Goal: Information Seeking & Learning: Learn about a topic

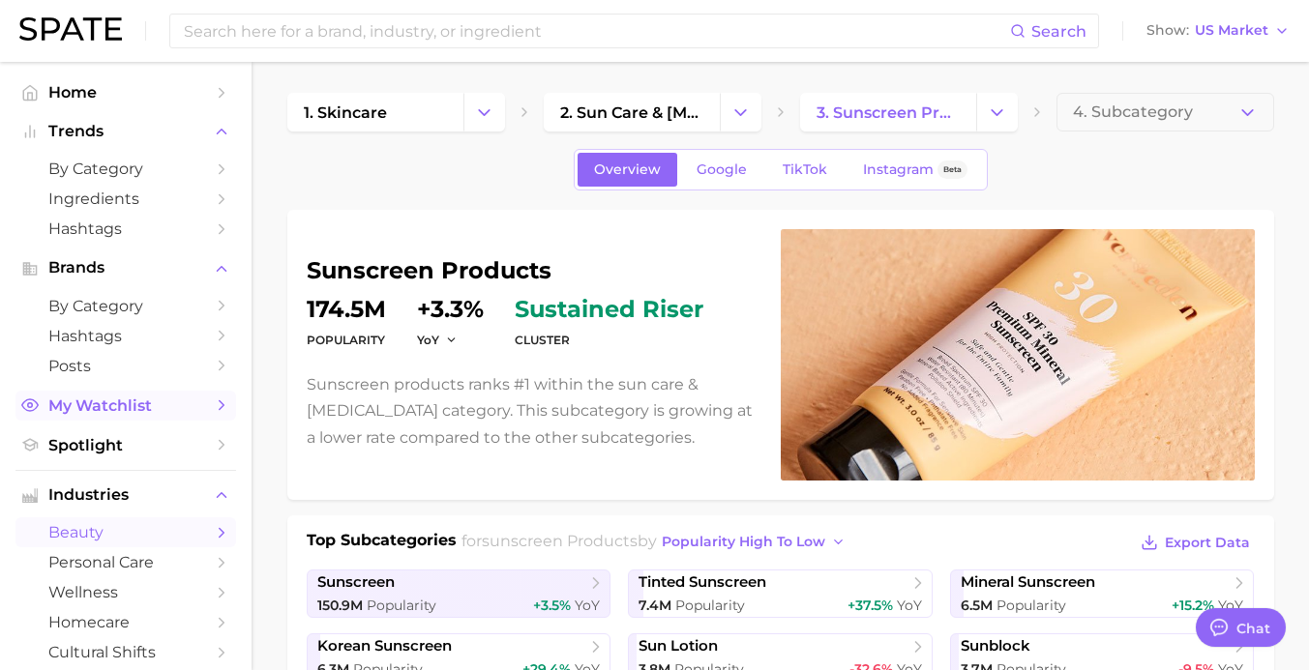
scroll to position [5, 0]
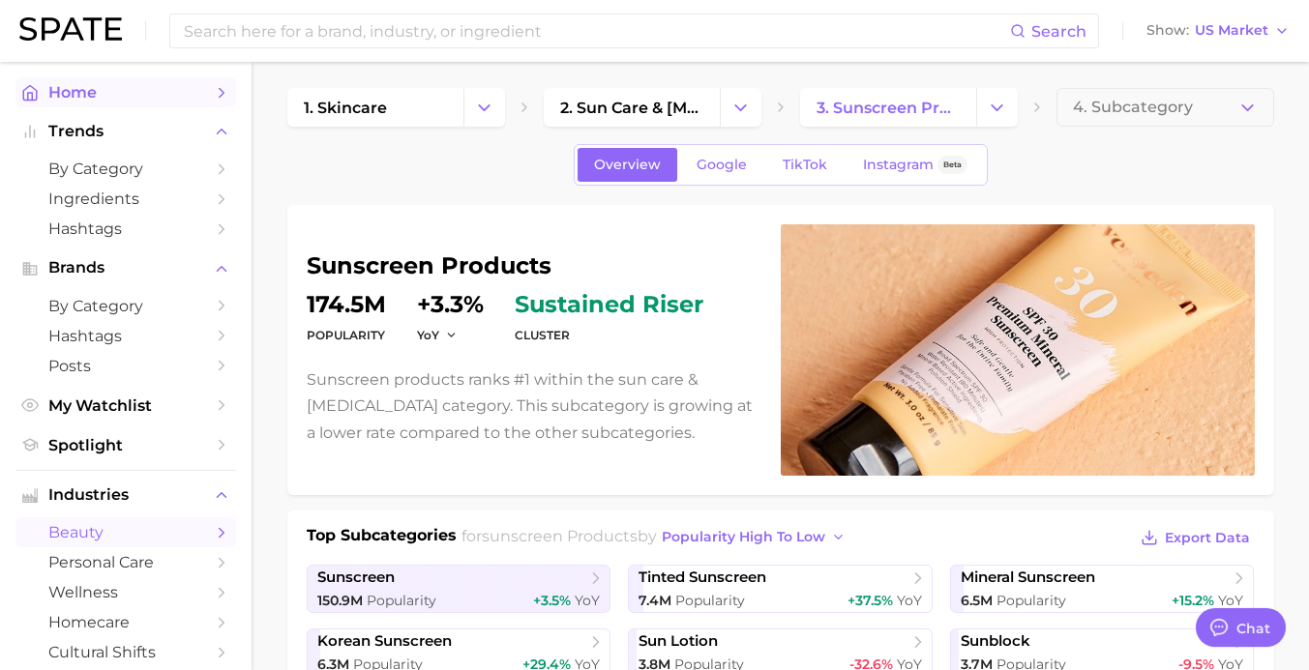
click at [55, 87] on span "Home" at bounding box center [125, 92] width 155 height 18
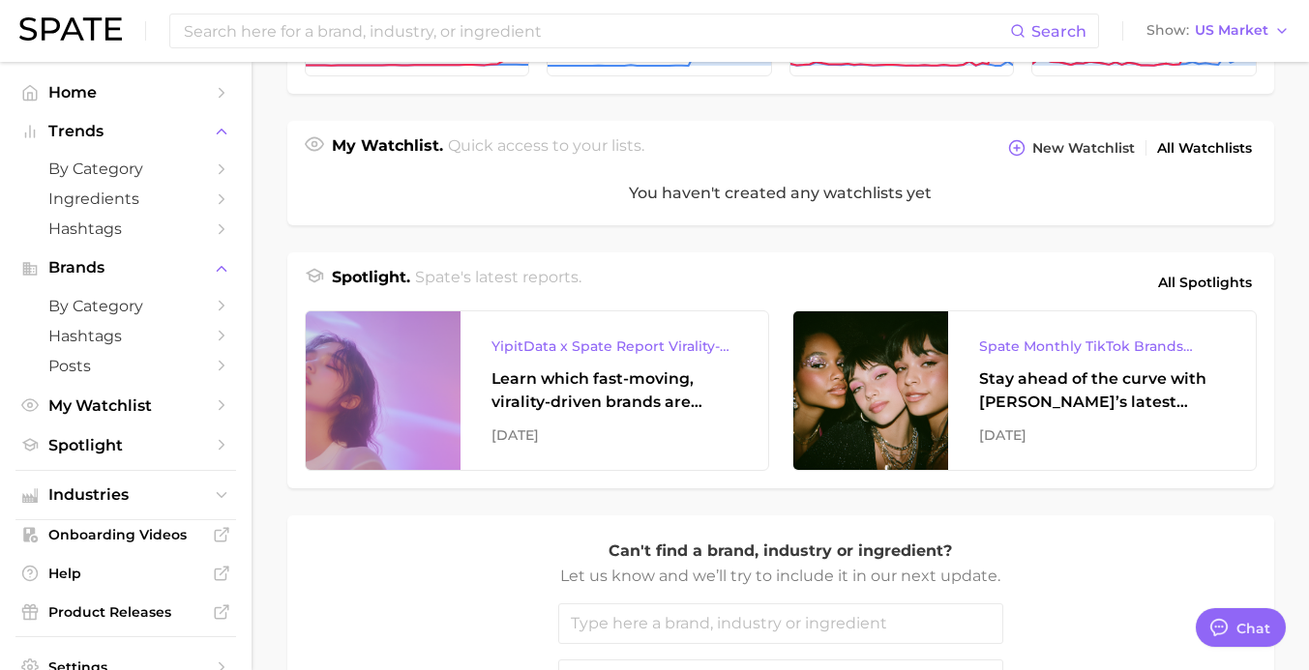
scroll to position [677, 0]
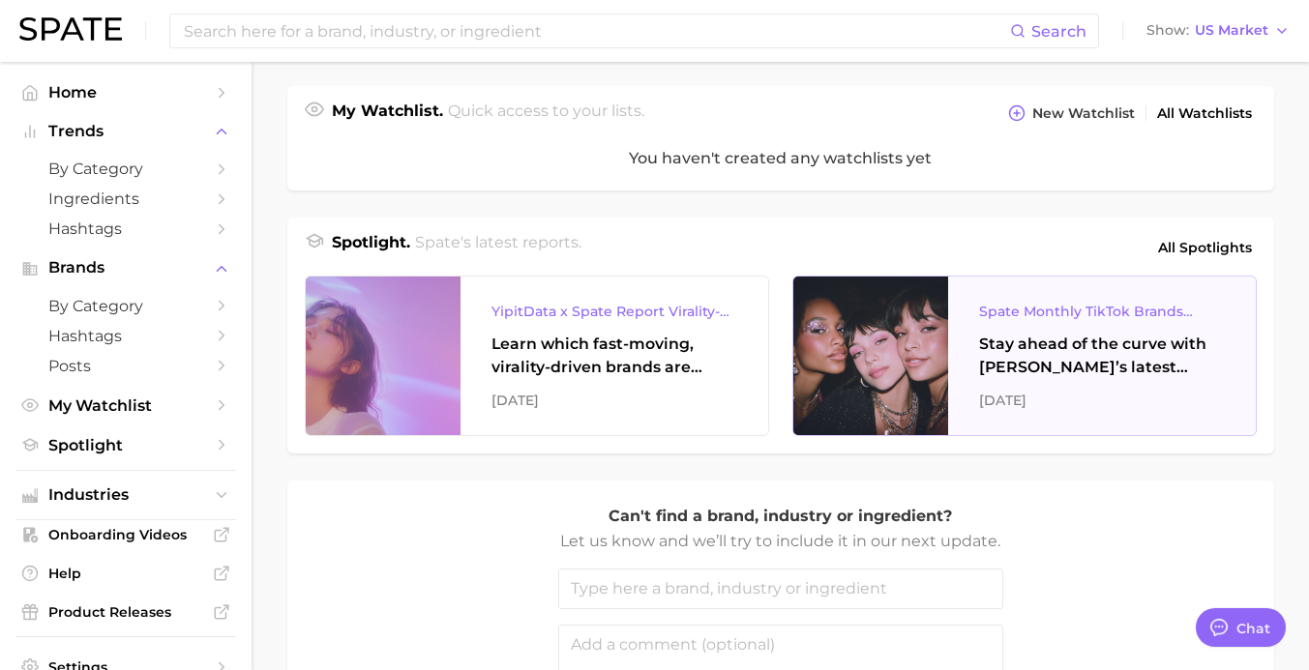
click at [1069, 312] on div "Spate Monthly TikTok Brands Tracker" at bounding box center [1102, 311] width 246 height 23
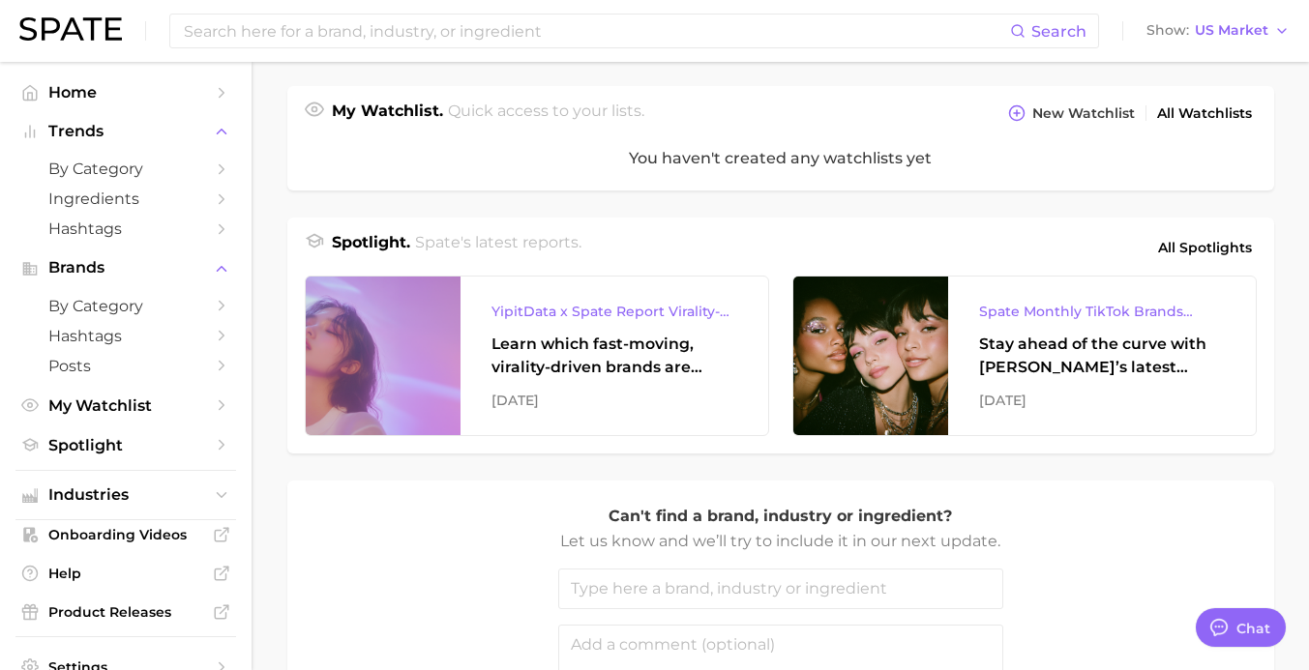
click at [1294, 283] on main "Industries. Begin your search here. Data update: [DATE] beauty personal care we…" at bounding box center [779, 125] width 1057 height 1481
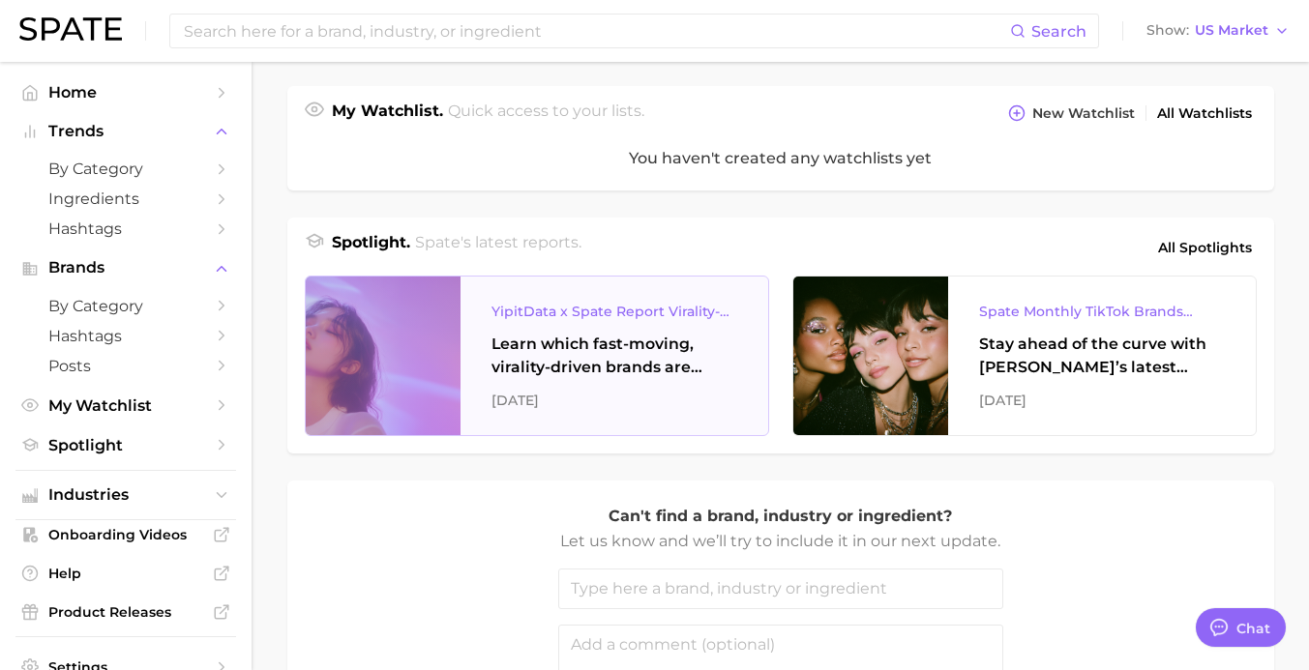
click at [560, 314] on div "YipitData x Spate Report Virality-Driven Brands Are Taking a Slice of the Beaut…" at bounding box center [614, 311] width 246 height 23
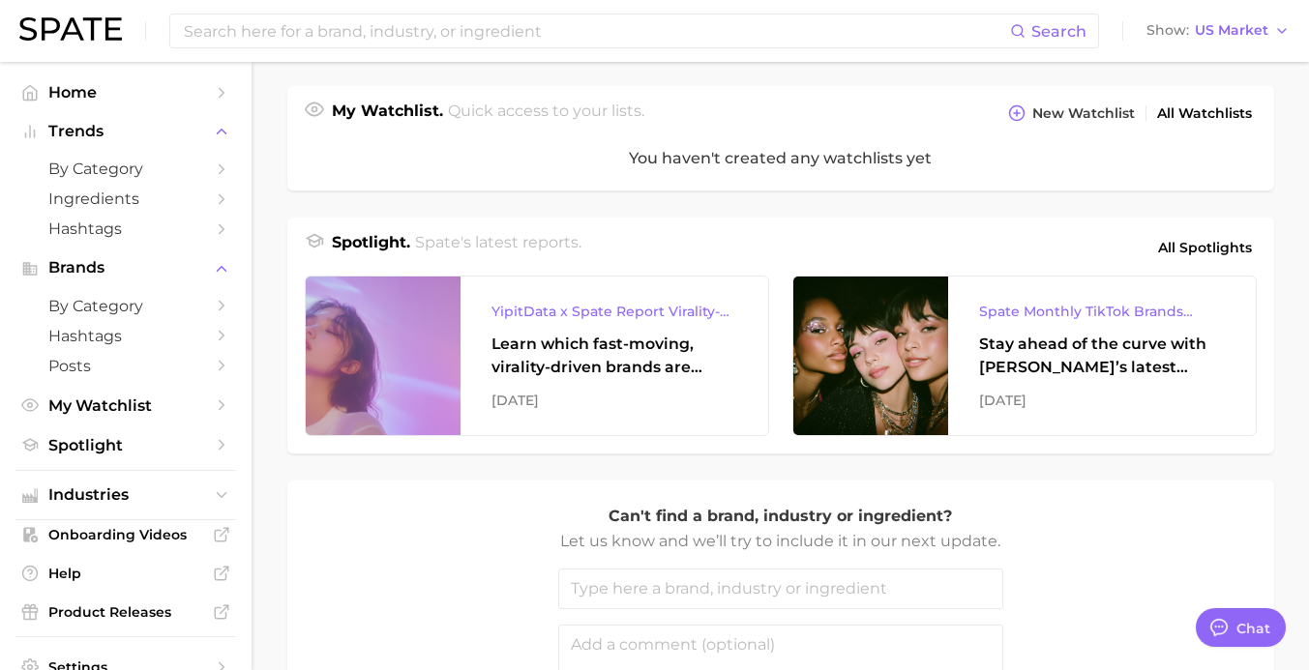
click at [1280, 79] on main "Industries. Begin your search here. Data update: [DATE] beauty personal care we…" at bounding box center [779, 125] width 1057 height 1481
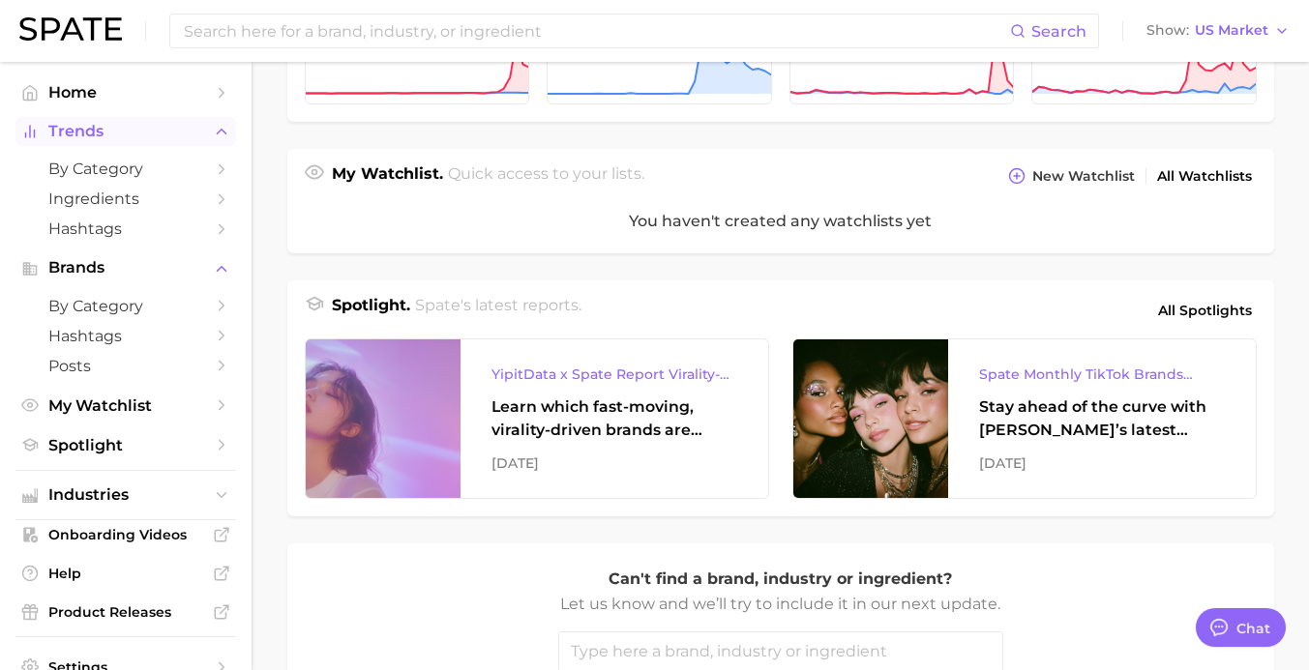
scroll to position [582, 0]
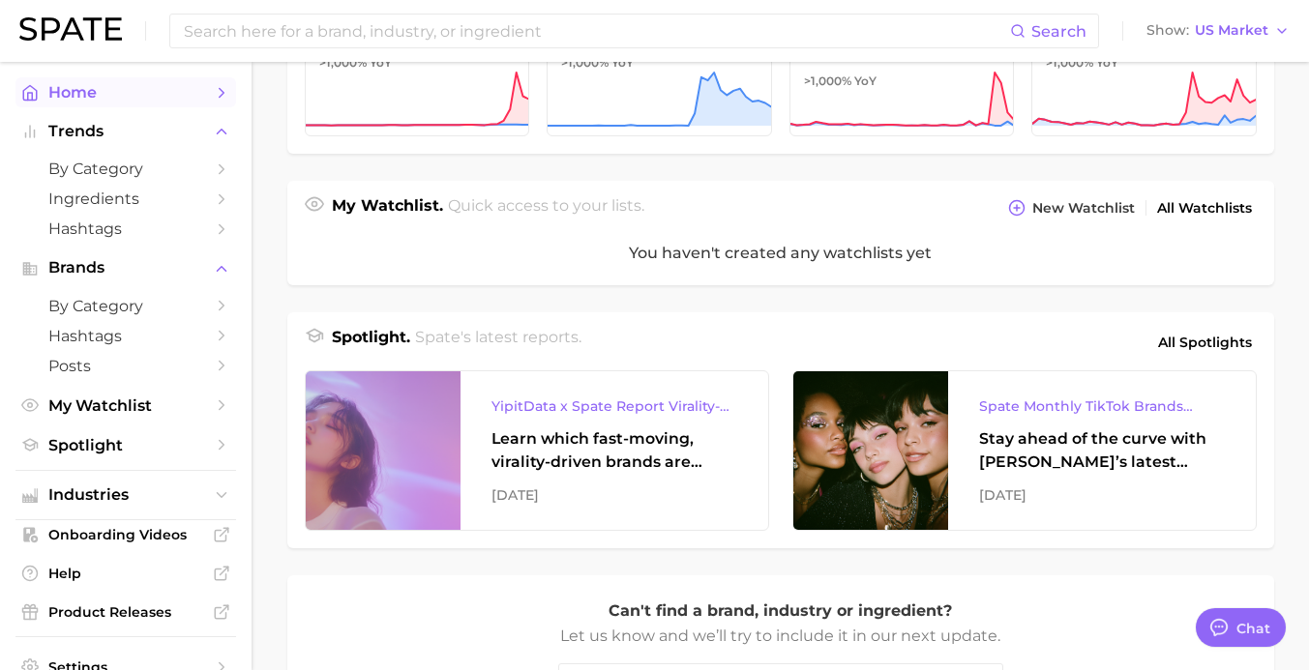
click at [115, 88] on span "Home" at bounding box center [125, 92] width 155 height 18
click at [85, 104] on link "Home" at bounding box center [125, 92] width 221 height 30
click at [218, 94] on link "Home" at bounding box center [125, 92] width 221 height 30
click at [213, 98] on icon "Sidebar" at bounding box center [221, 92] width 17 height 17
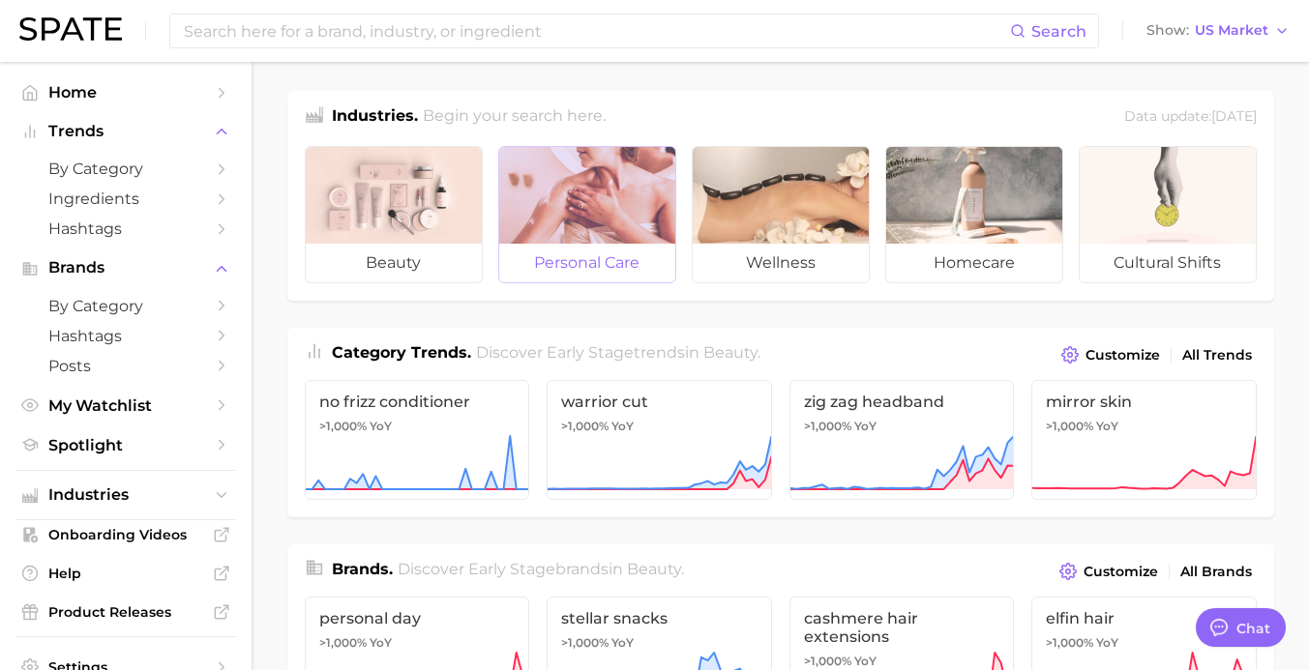
scroll to position [0, 0]
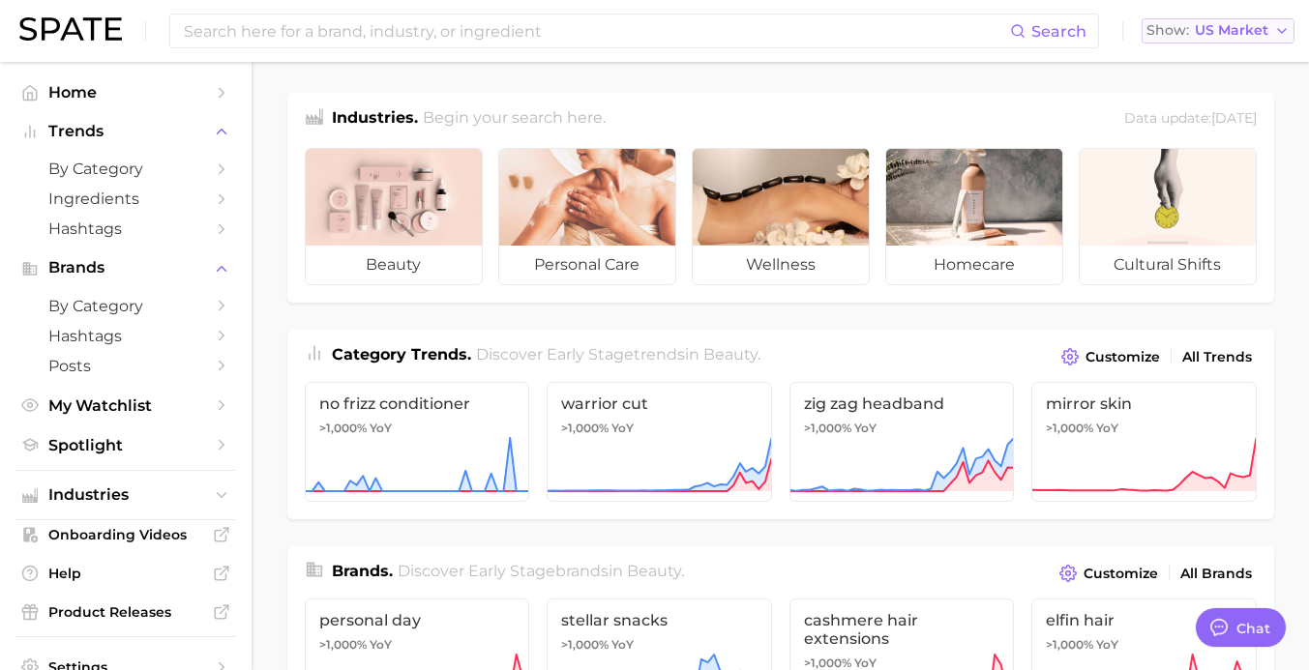
click at [1255, 31] on span "US Market" at bounding box center [1232, 30] width 74 height 11
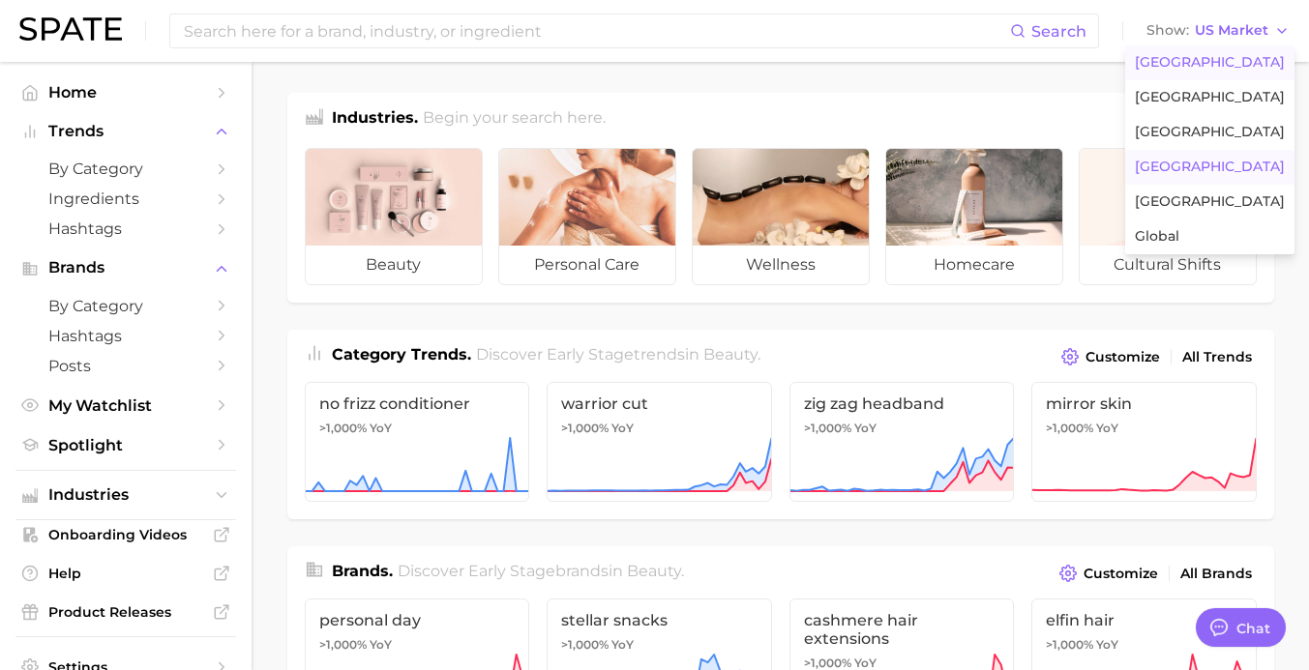
click at [1232, 171] on span "[GEOGRAPHIC_DATA]" at bounding box center [1210, 167] width 150 height 16
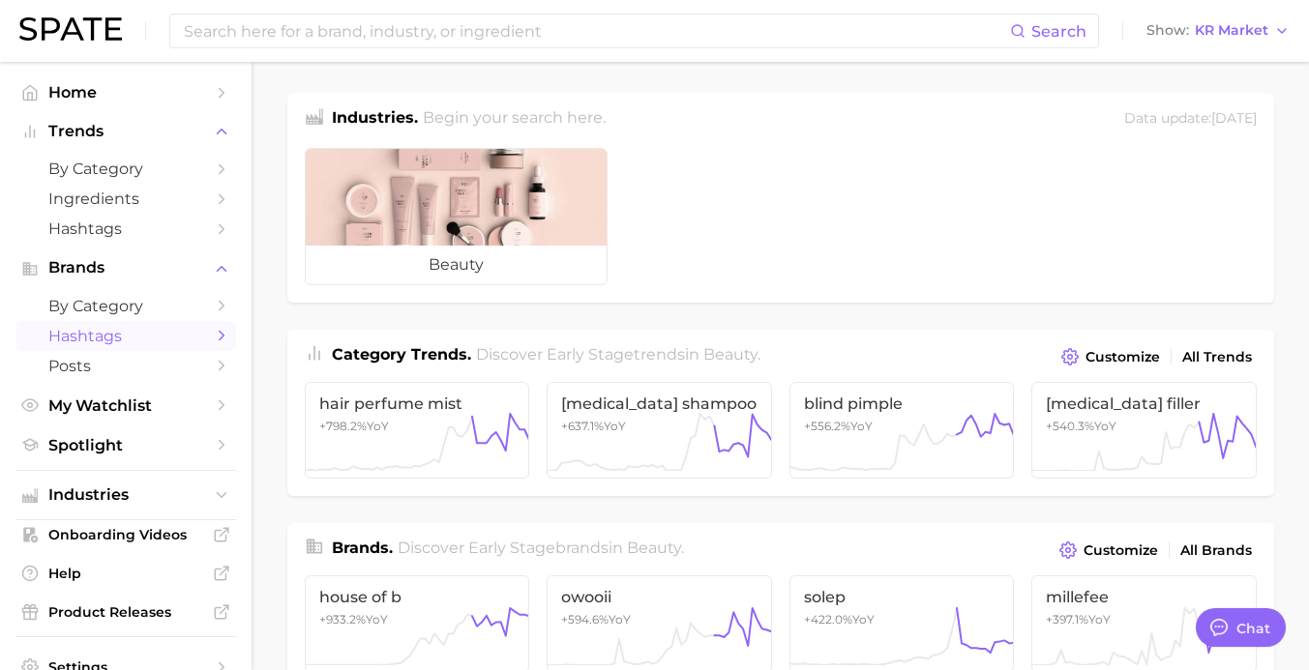
click at [142, 323] on link "Hashtags" at bounding box center [125, 336] width 221 height 30
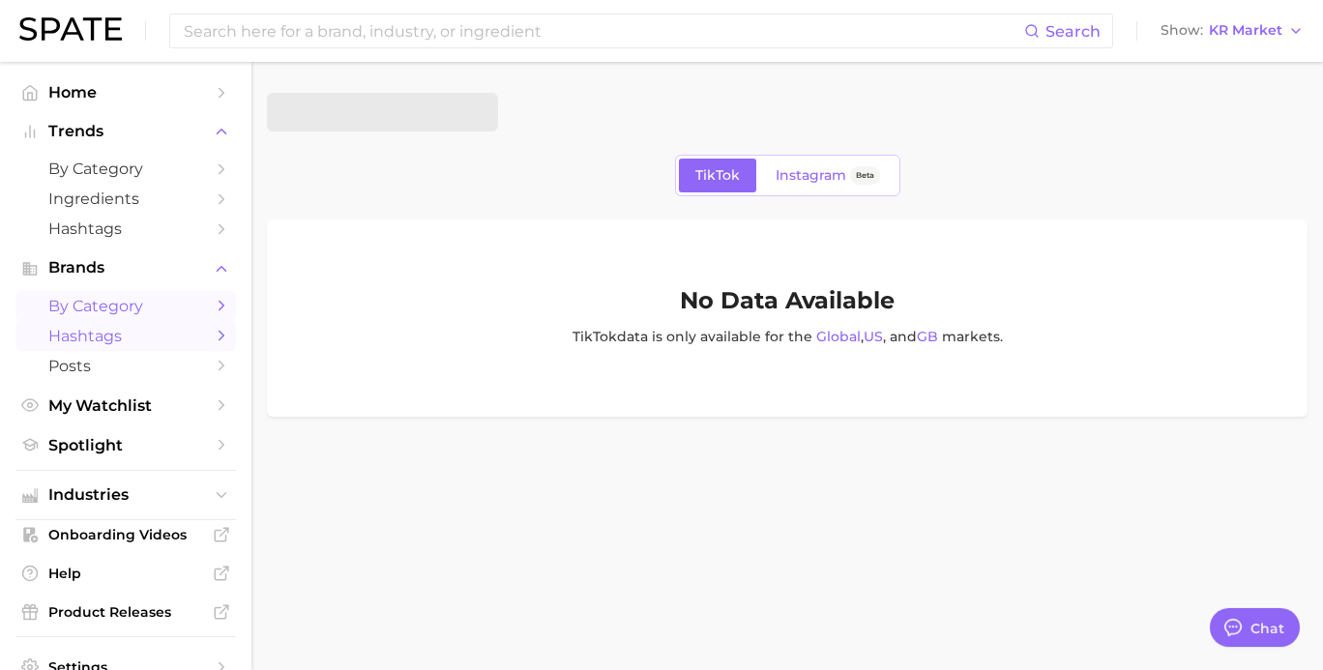
click at [142, 312] on span "by Category" at bounding box center [125, 306] width 155 height 18
click at [575, 185] on div "Google TikTok Instagram Beta" at bounding box center [787, 176] width 1041 height 42
click at [93, 173] on span "by Category" at bounding box center [125, 169] width 155 height 18
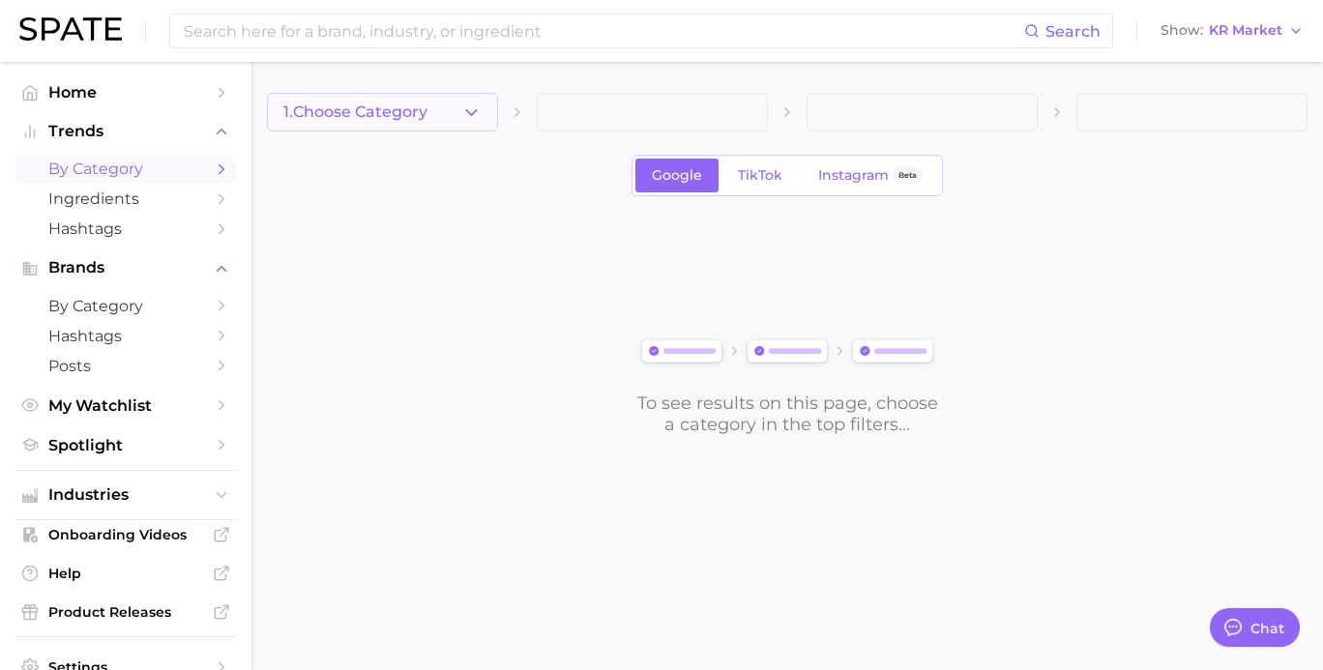
click at [405, 128] on button "1. Choose Category" at bounding box center [382, 112] width 231 height 39
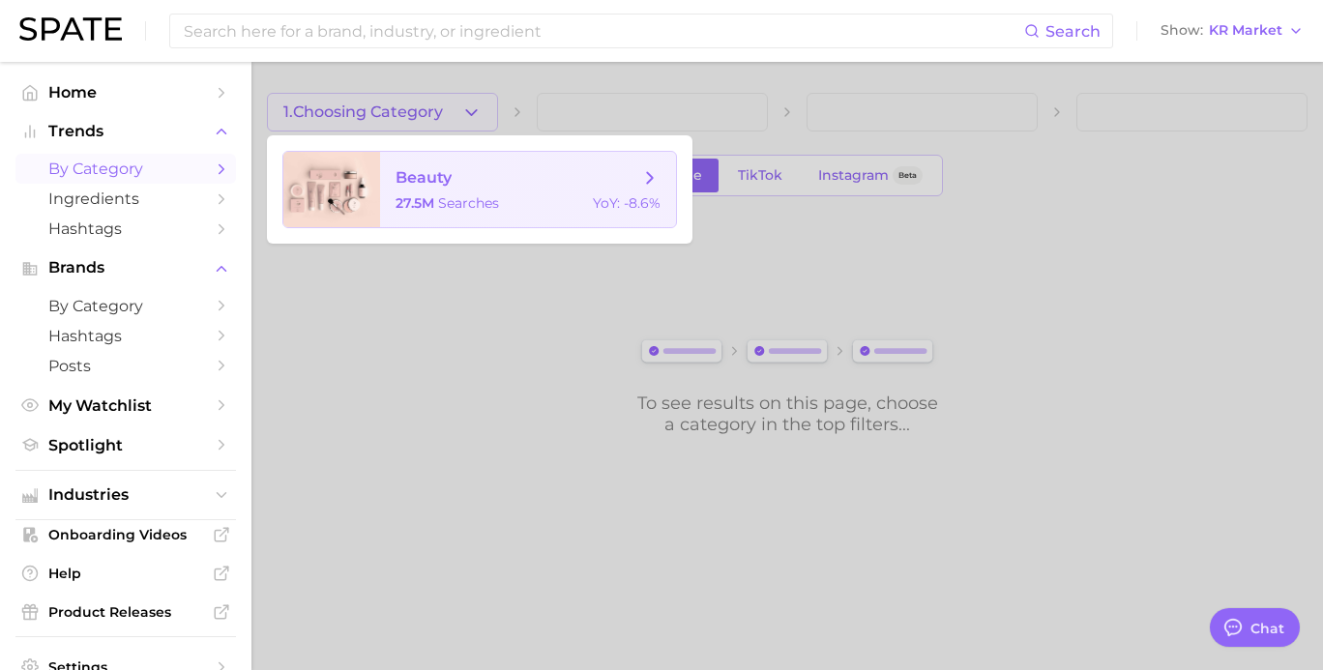
click at [447, 179] on span "beauty" at bounding box center [424, 177] width 56 height 18
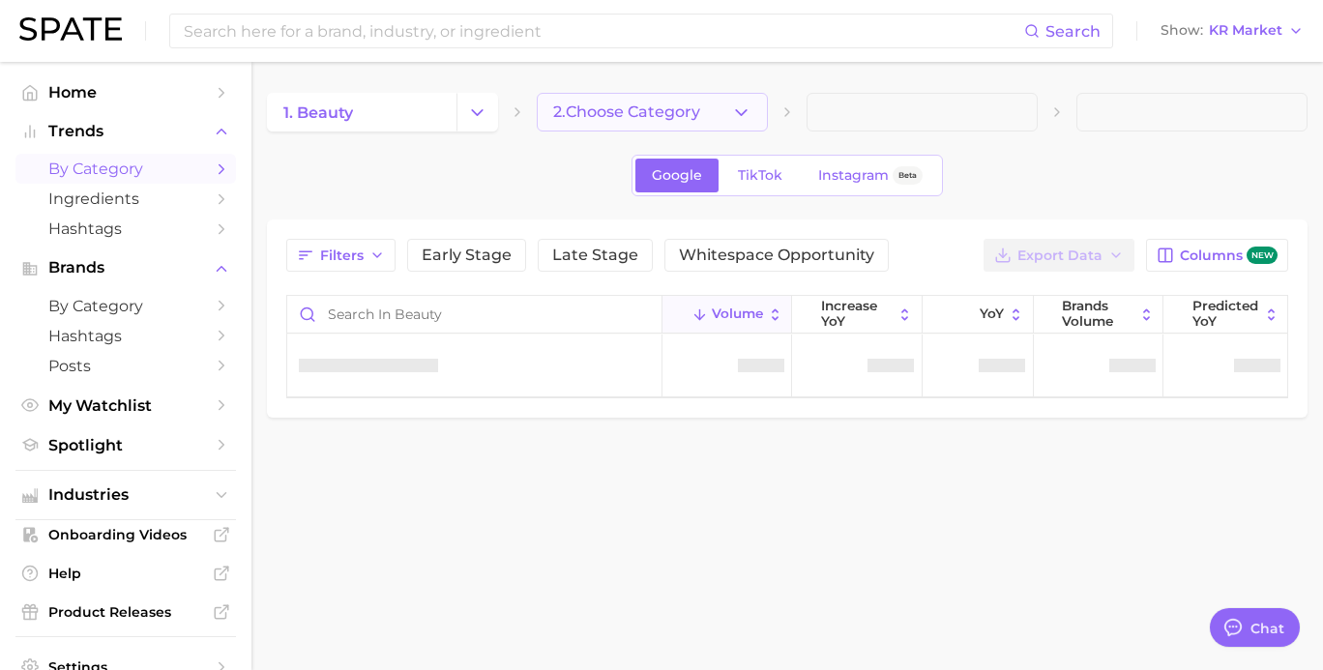
click at [742, 120] on icon "button" at bounding box center [741, 113] width 20 height 20
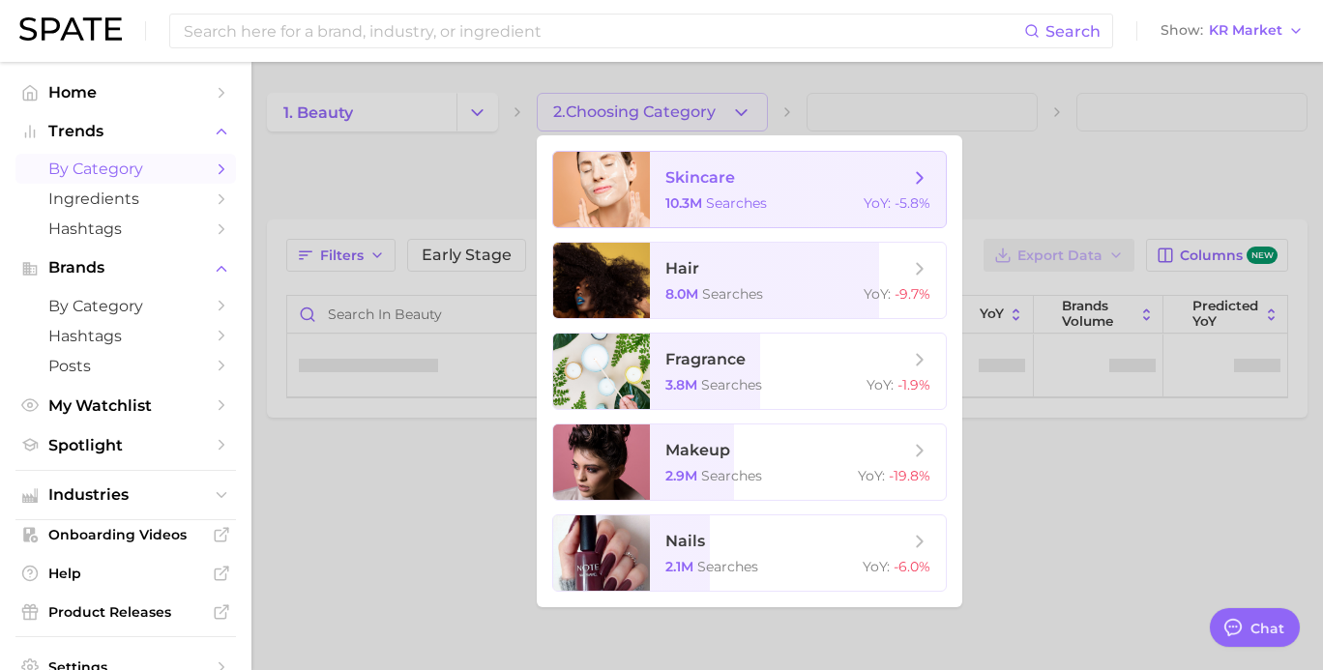
click at [749, 192] on span "skincare 10.3m searches YoY : -5.8%" at bounding box center [798, 189] width 296 height 75
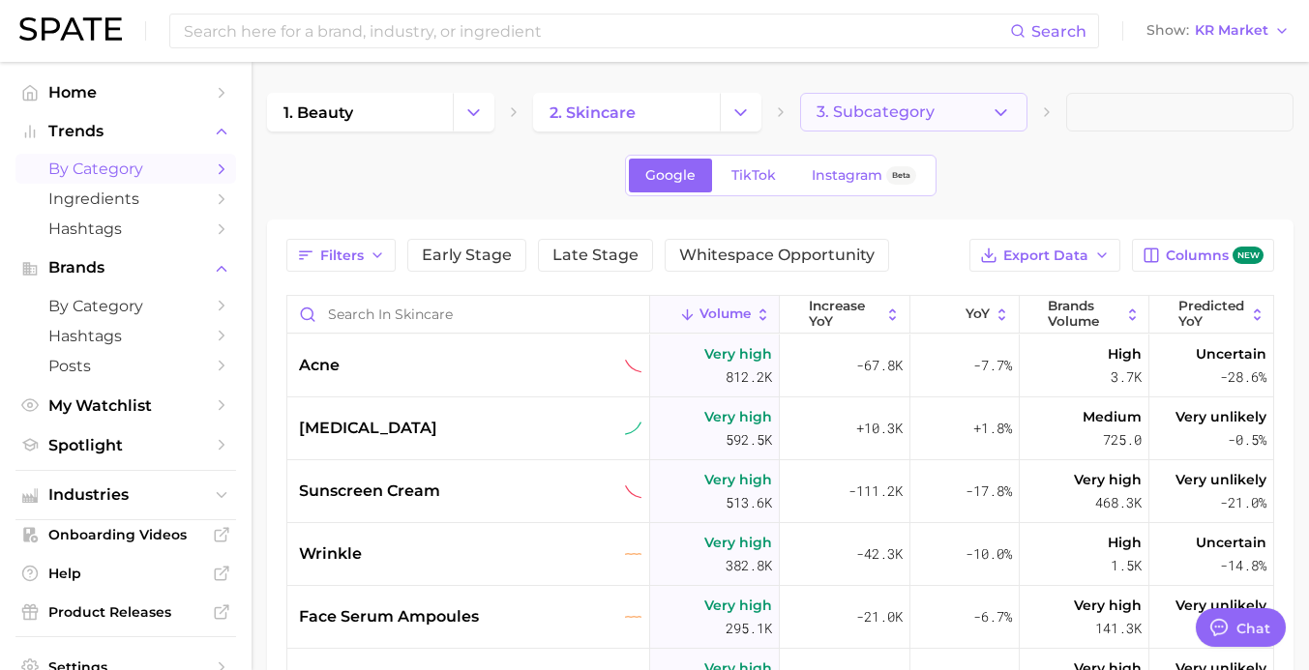
click at [1000, 122] on icon "button" at bounding box center [1000, 113] width 20 height 20
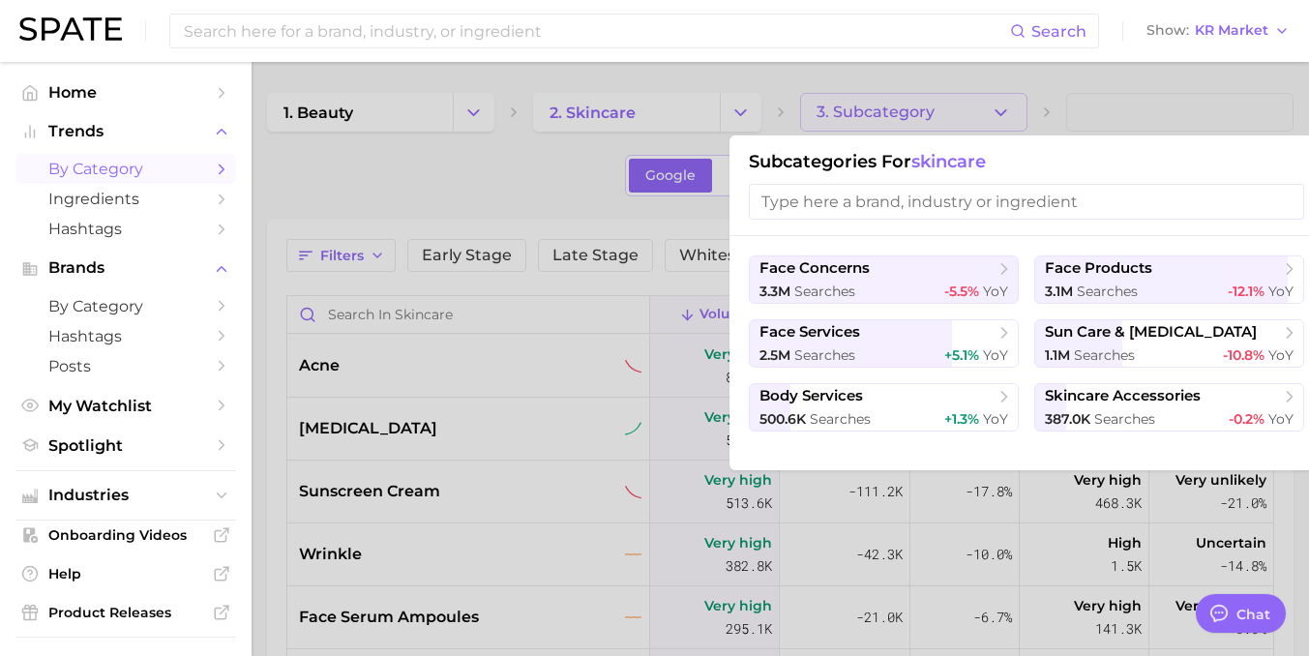
click at [456, 176] on div at bounding box center [654, 328] width 1309 height 656
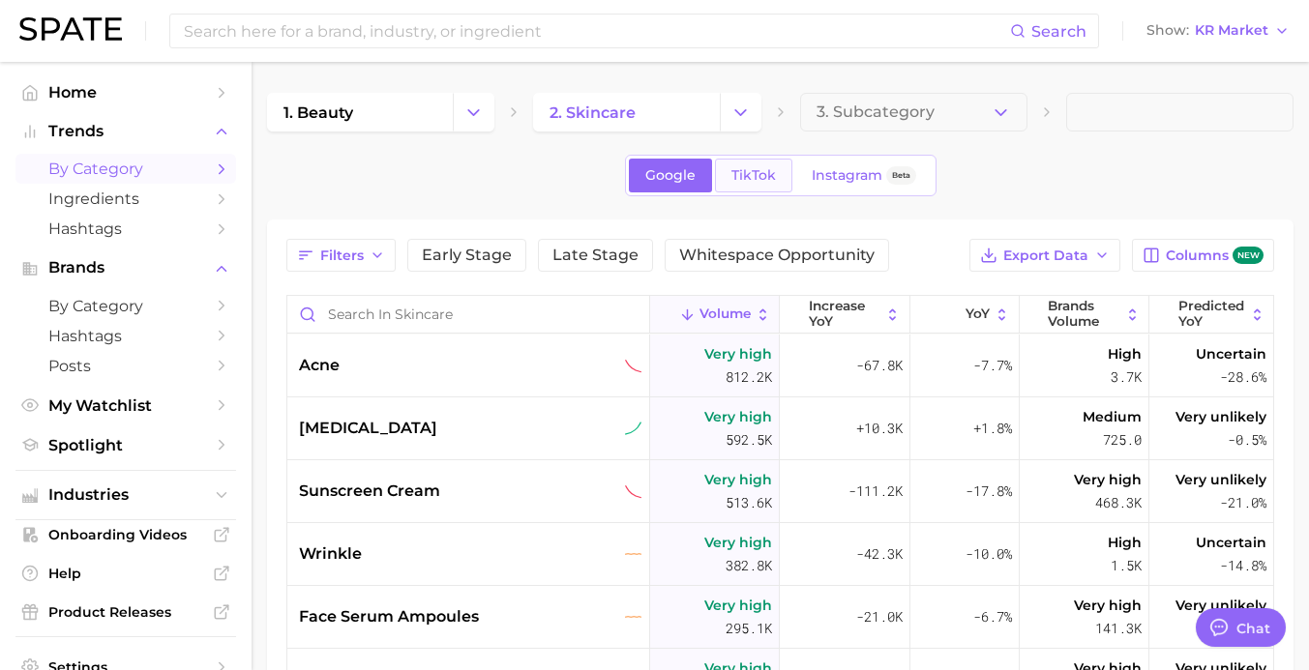
click at [752, 185] on link "TikTok" at bounding box center [753, 176] width 77 height 34
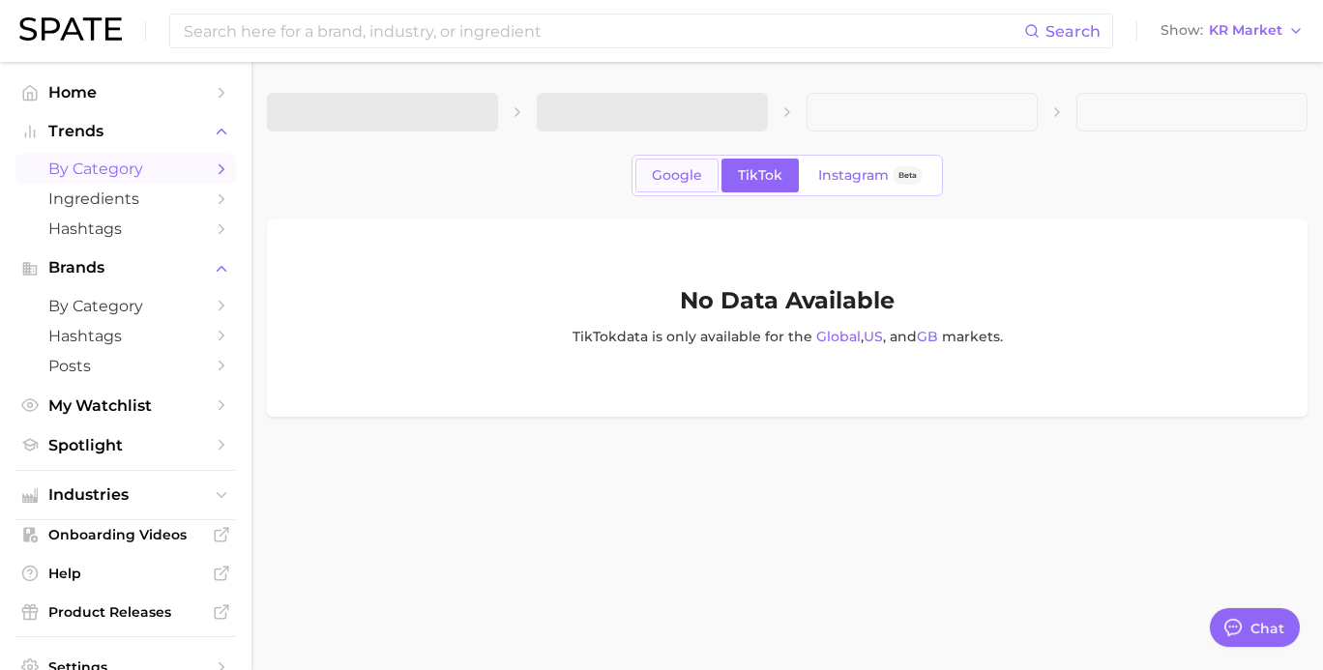
click at [686, 184] on link "Google" at bounding box center [676, 176] width 83 height 34
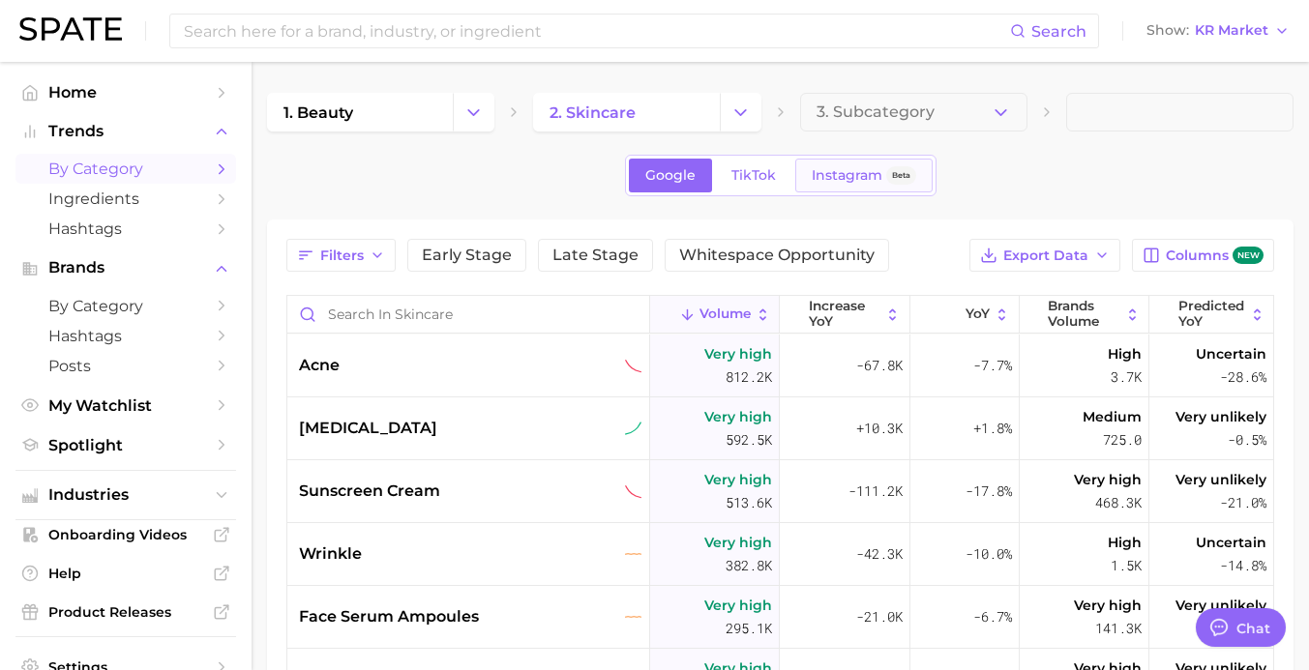
click at [871, 186] on link "Instagram Beta" at bounding box center [863, 176] width 137 height 34
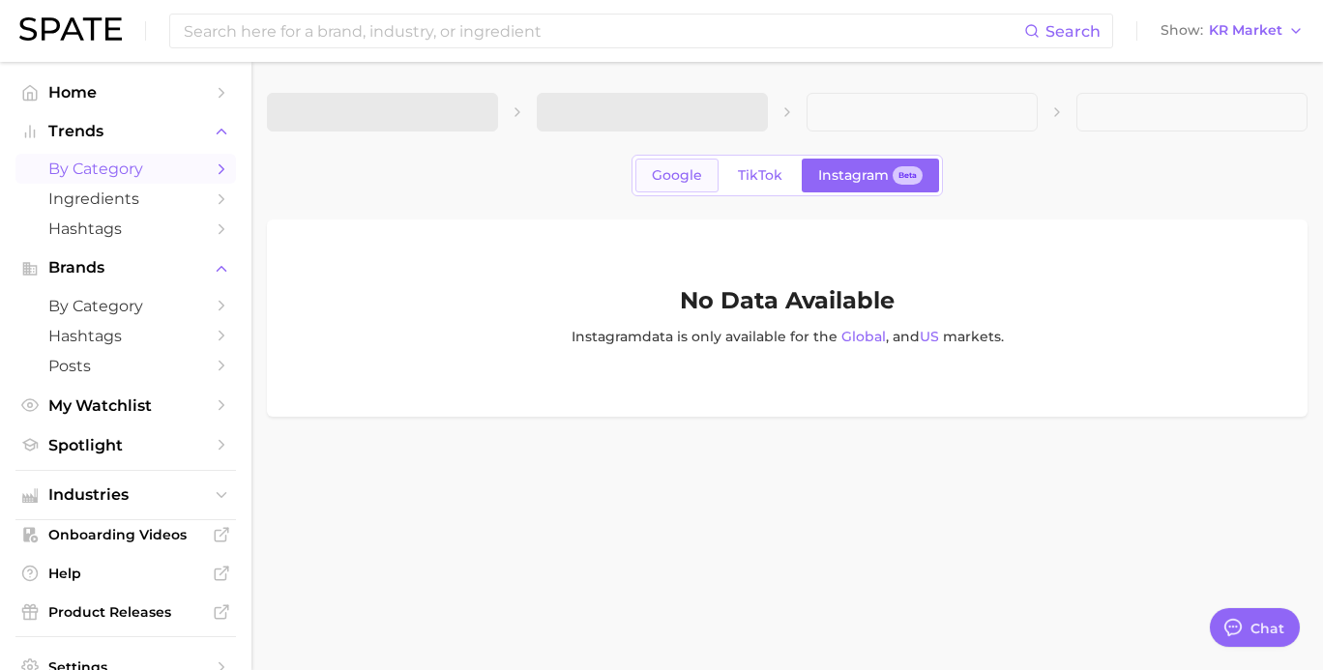
click at [642, 164] on div "Google TikTok Instagram Beta" at bounding box center [787, 176] width 311 height 42
click at [650, 168] on link "Google" at bounding box center [676, 176] width 83 height 34
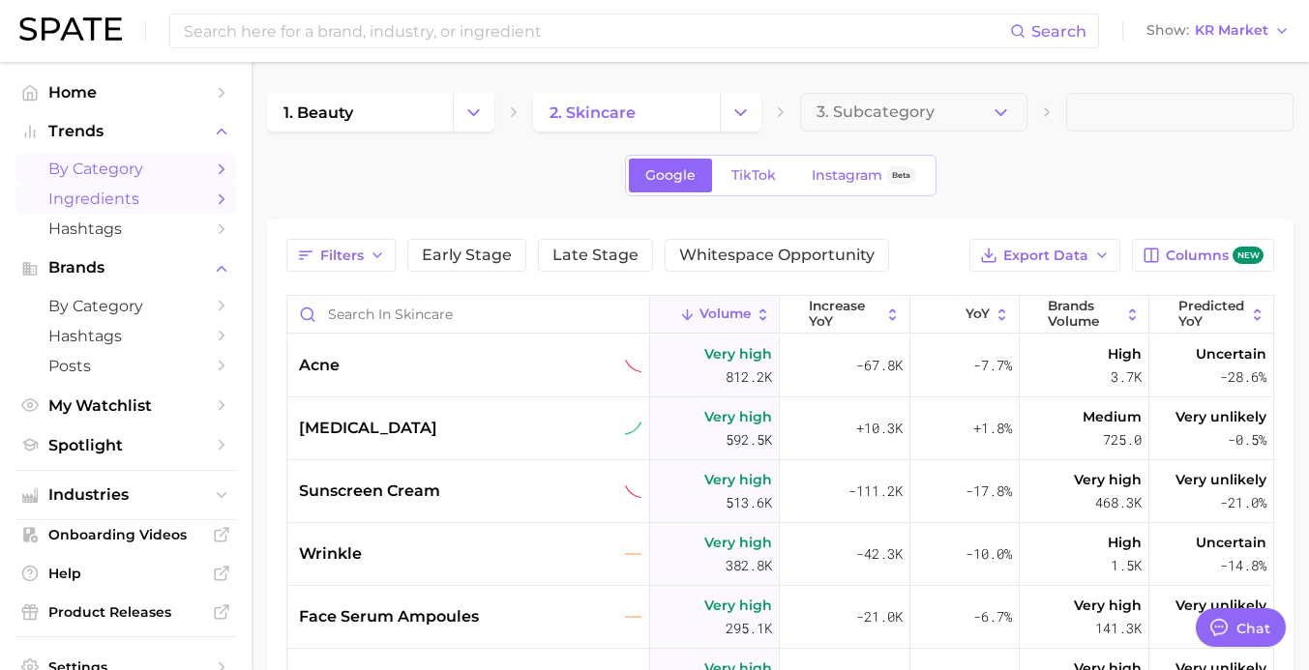
click at [142, 212] on link "Ingredients" at bounding box center [125, 199] width 221 height 30
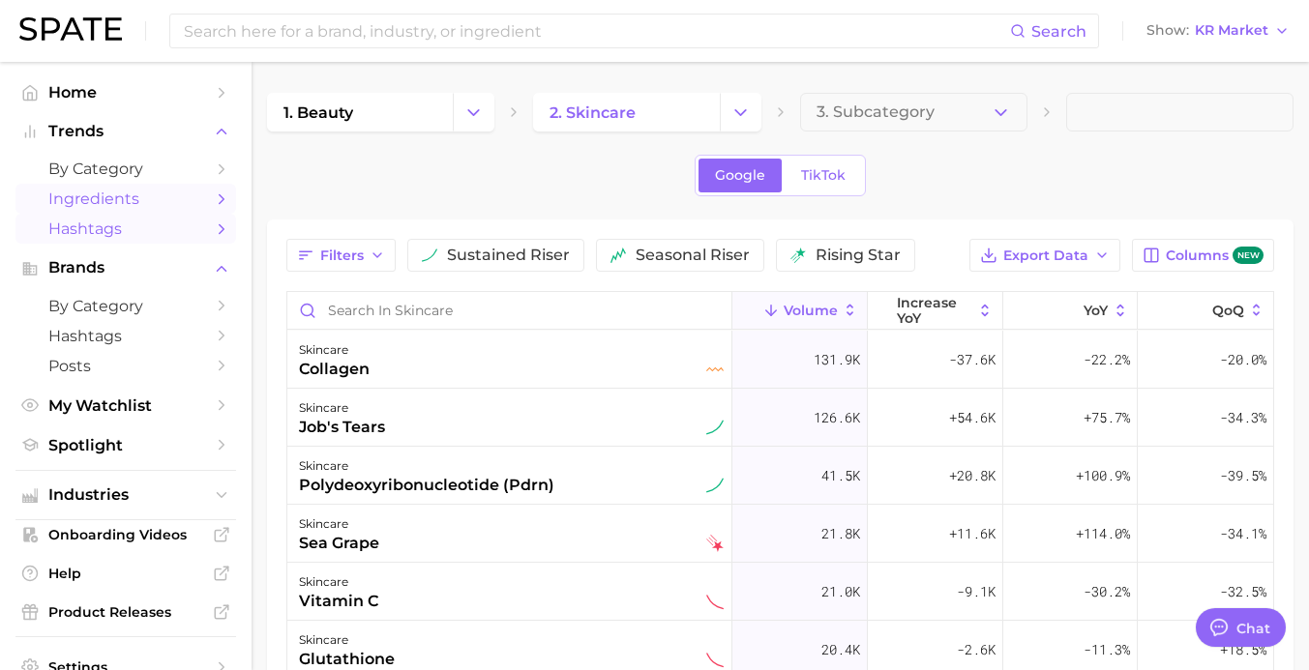
click at [101, 235] on span "Hashtags" at bounding box center [125, 229] width 155 height 18
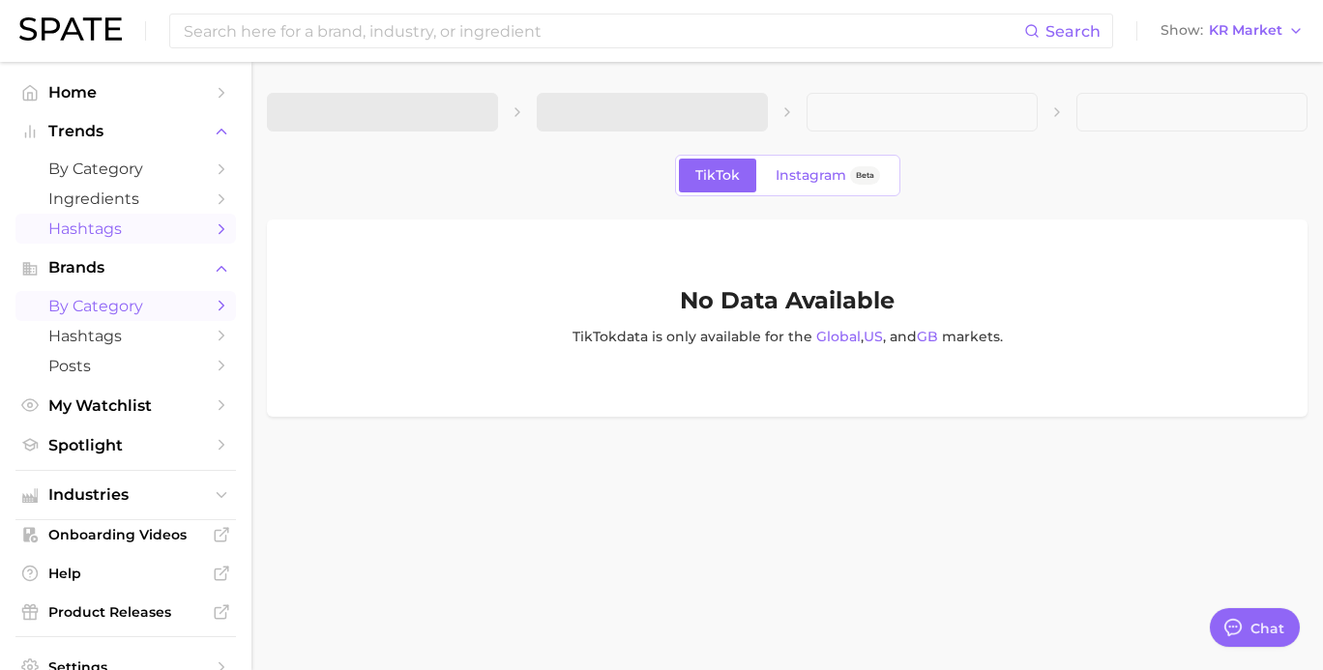
click at [136, 307] on span "by Category" at bounding box center [125, 306] width 155 height 18
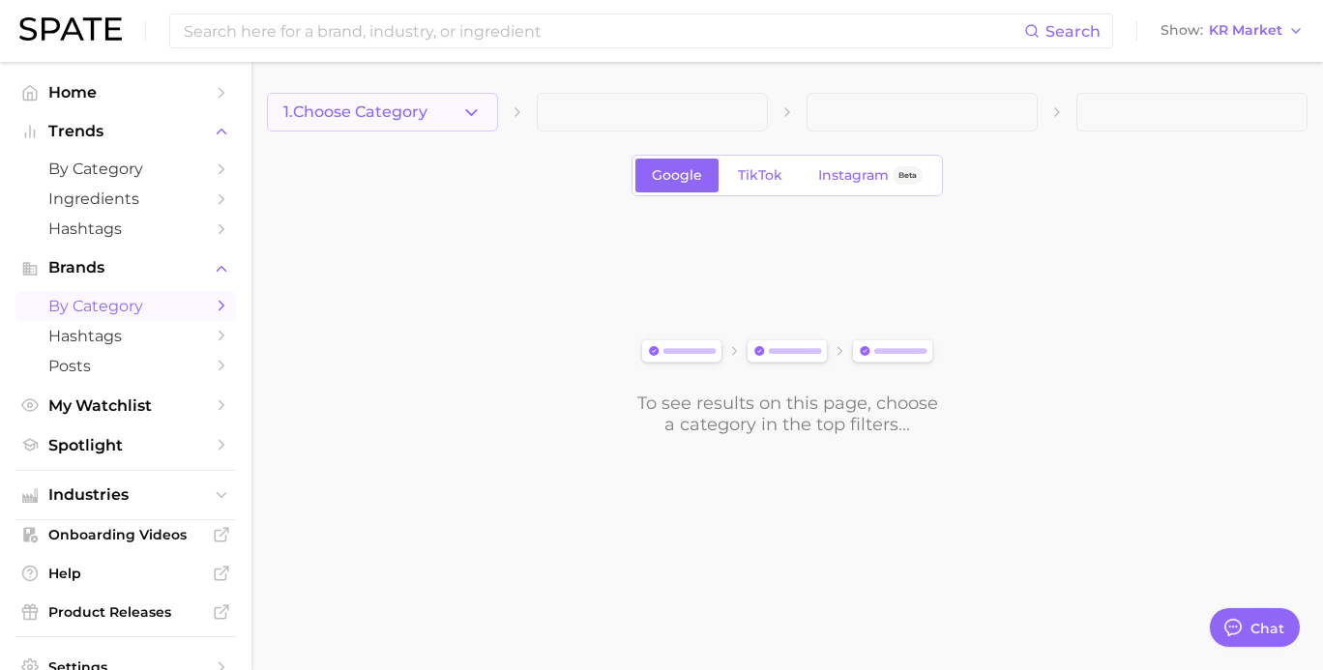
click at [391, 115] on span "1. Choose Category" at bounding box center [355, 111] width 144 height 17
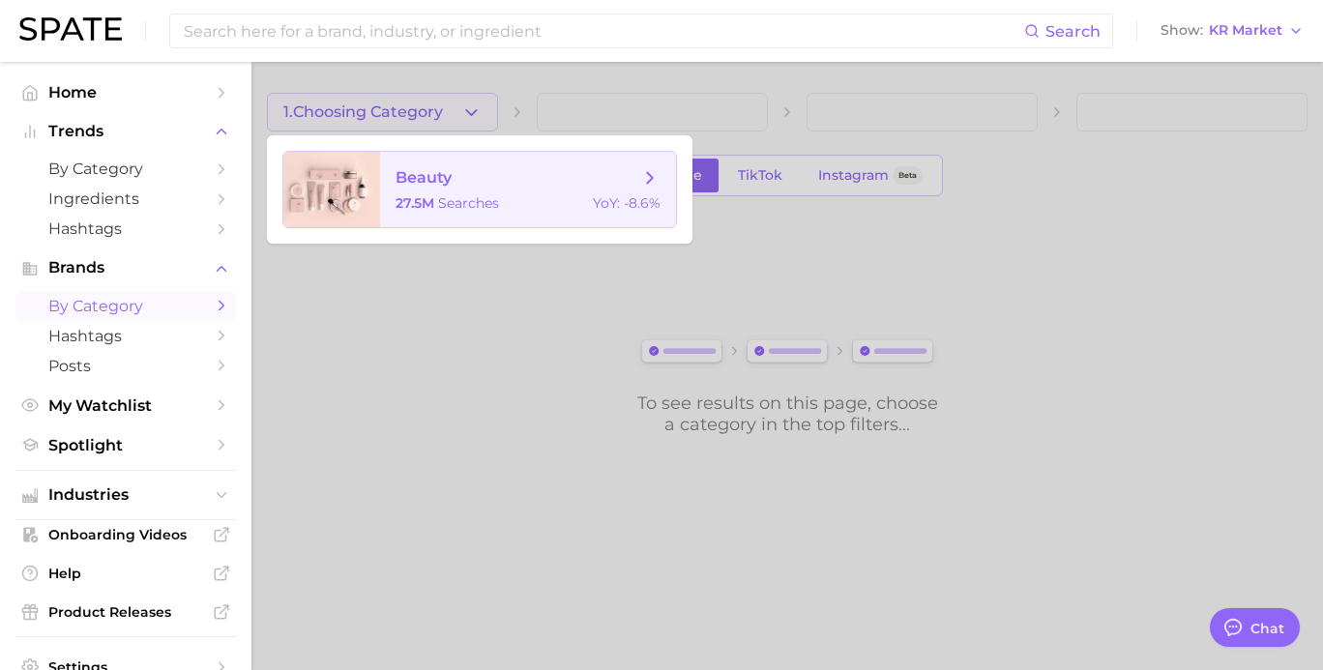
click at [402, 211] on span "27.5m" at bounding box center [415, 202] width 39 height 17
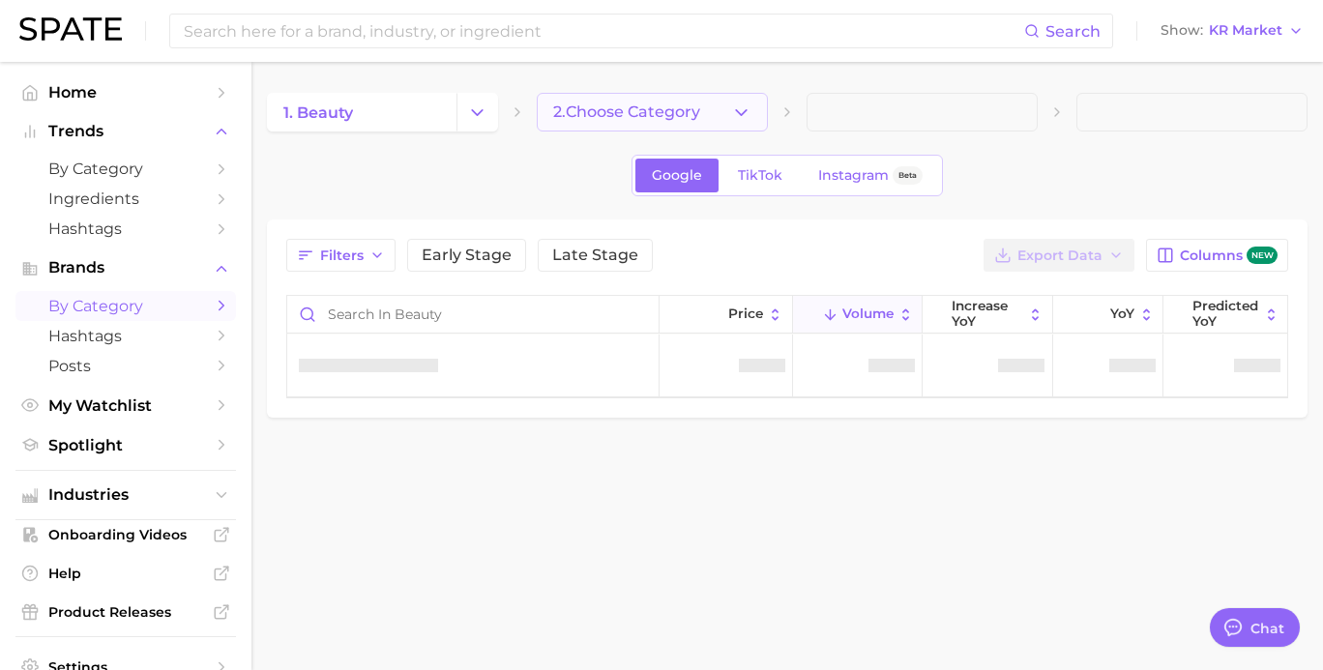
click at [640, 106] on span "2. Choose Category" at bounding box center [626, 111] width 147 height 17
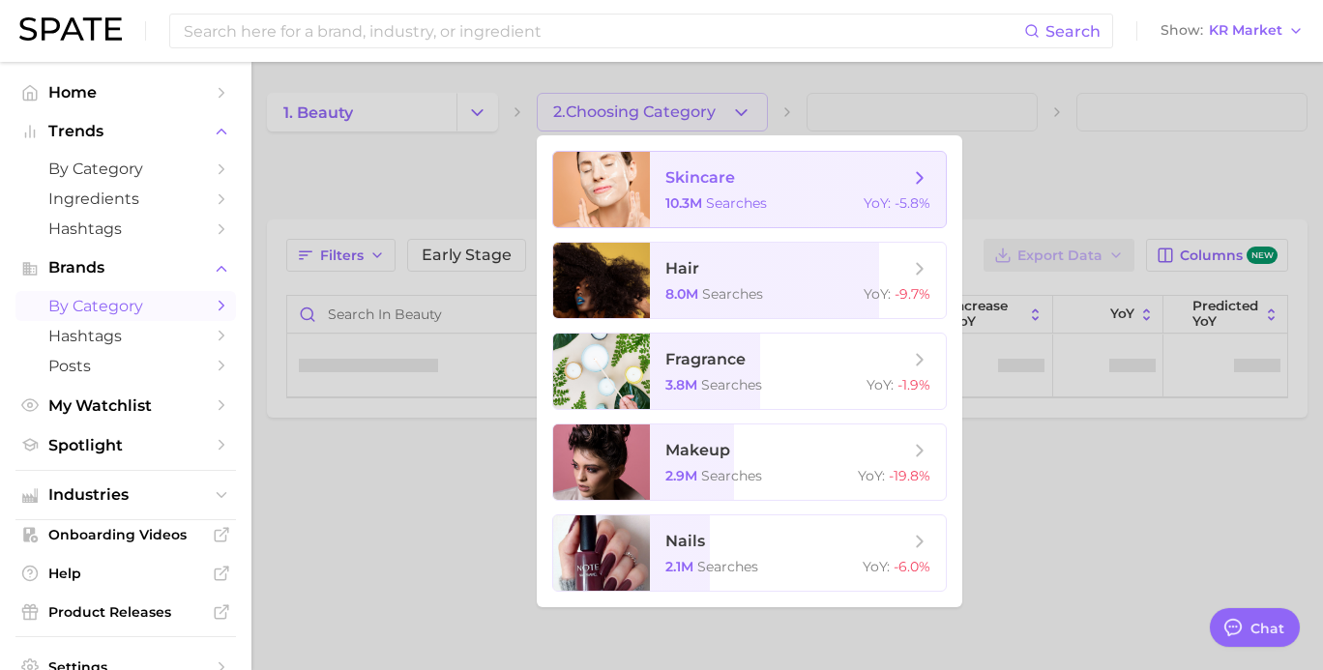
click at [685, 205] on span "10.3m" at bounding box center [683, 202] width 37 height 17
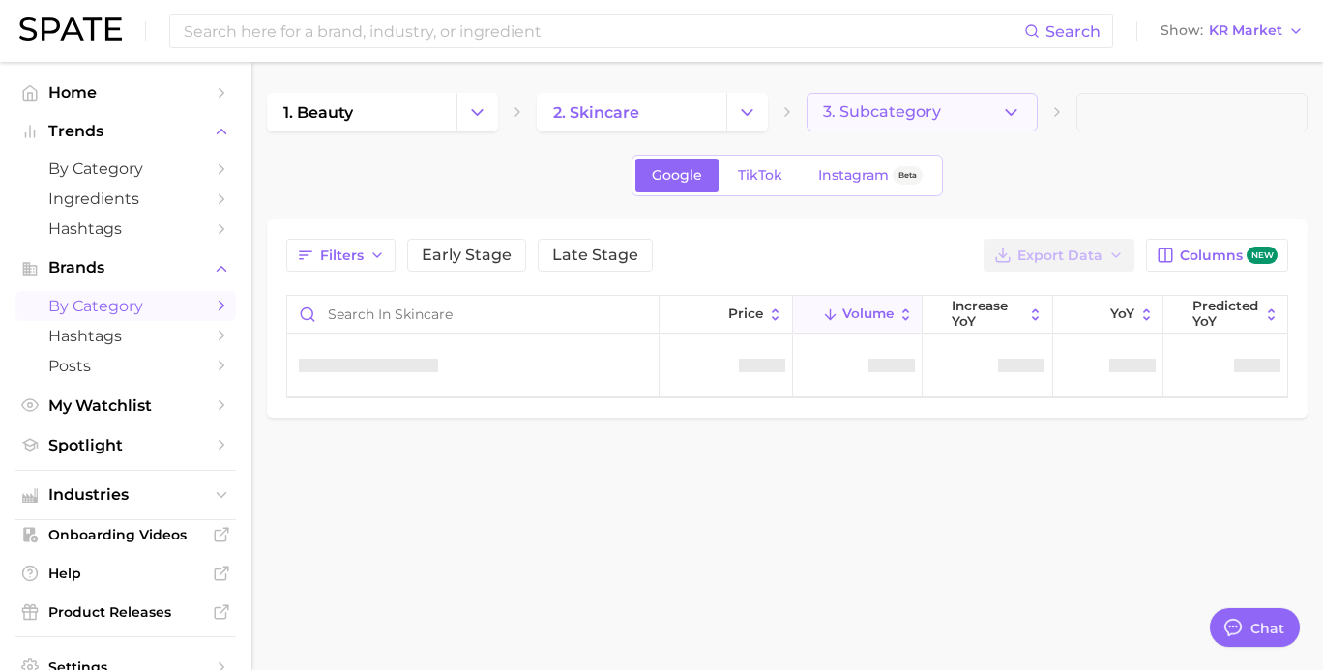
click at [951, 101] on button "3. Subcategory" at bounding box center [922, 112] width 231 height 39
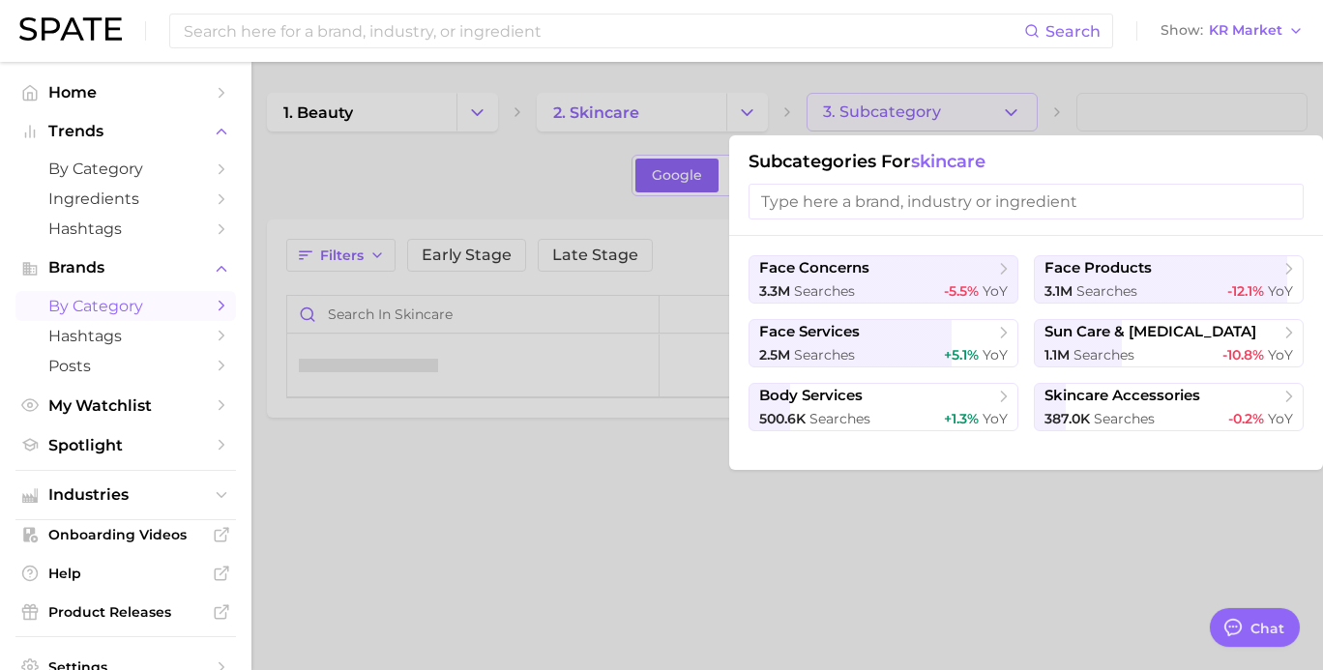
click at [526, 191] on div at bounding box center [661, 335] width 1323 height 670
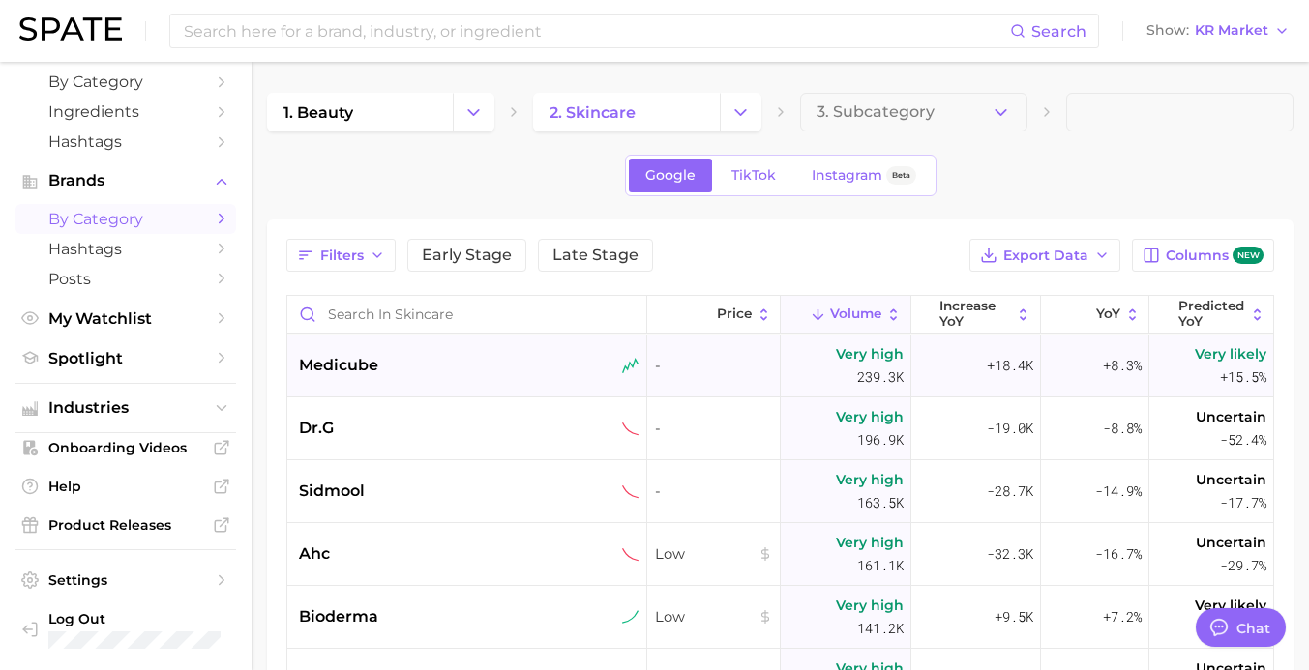
click at [444, 378] on div "medicube" at bounding box center [467, 366] width 360 height 63
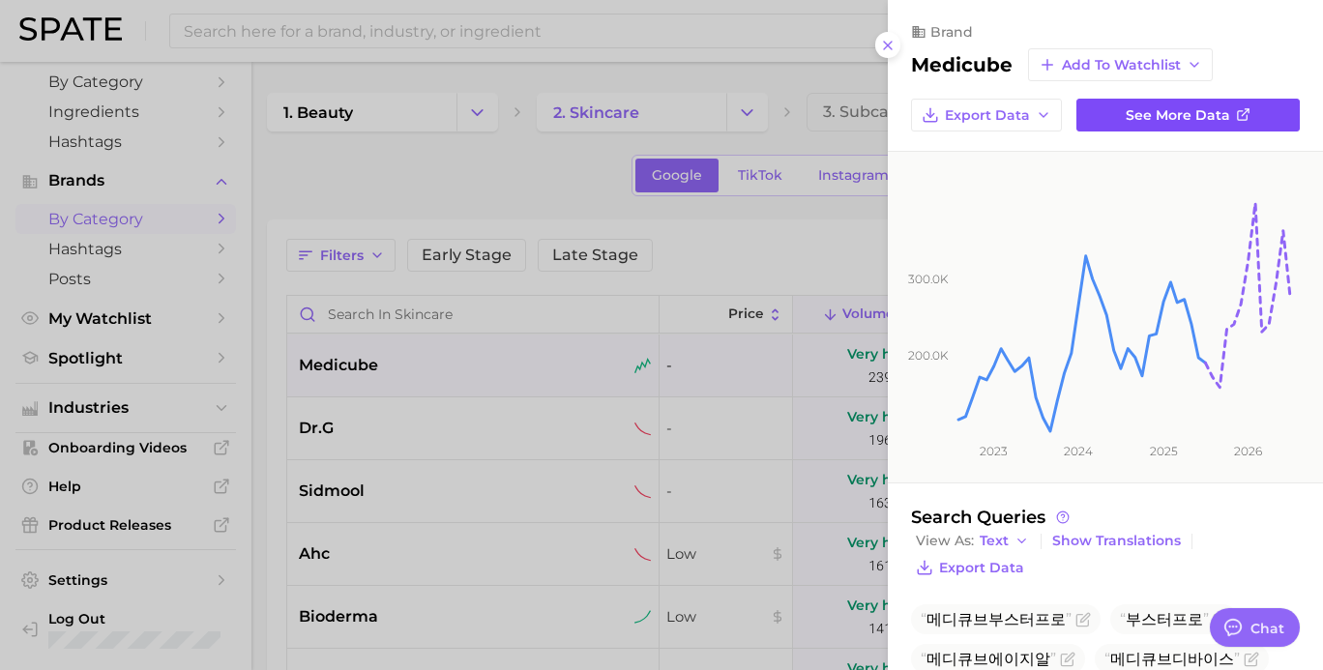
click at [1175, 113] on span "See more data" at bounding box center [1178, 115] width 104 height 16
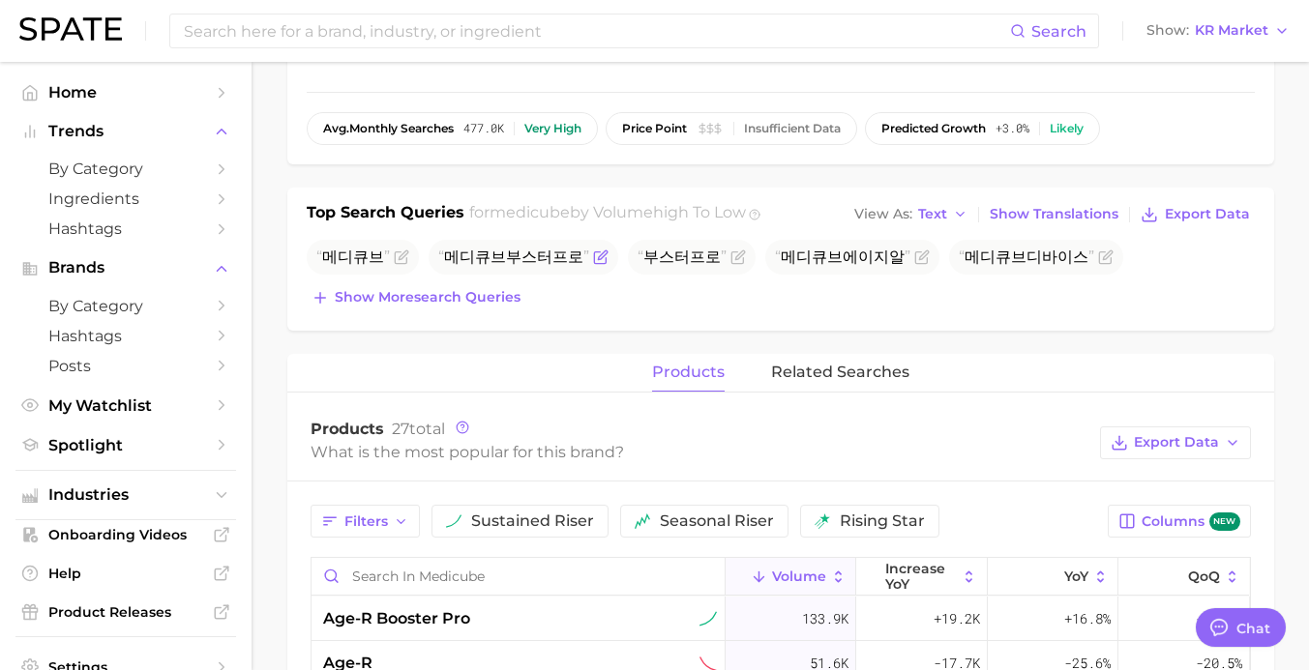
scroll to position [423, 0]
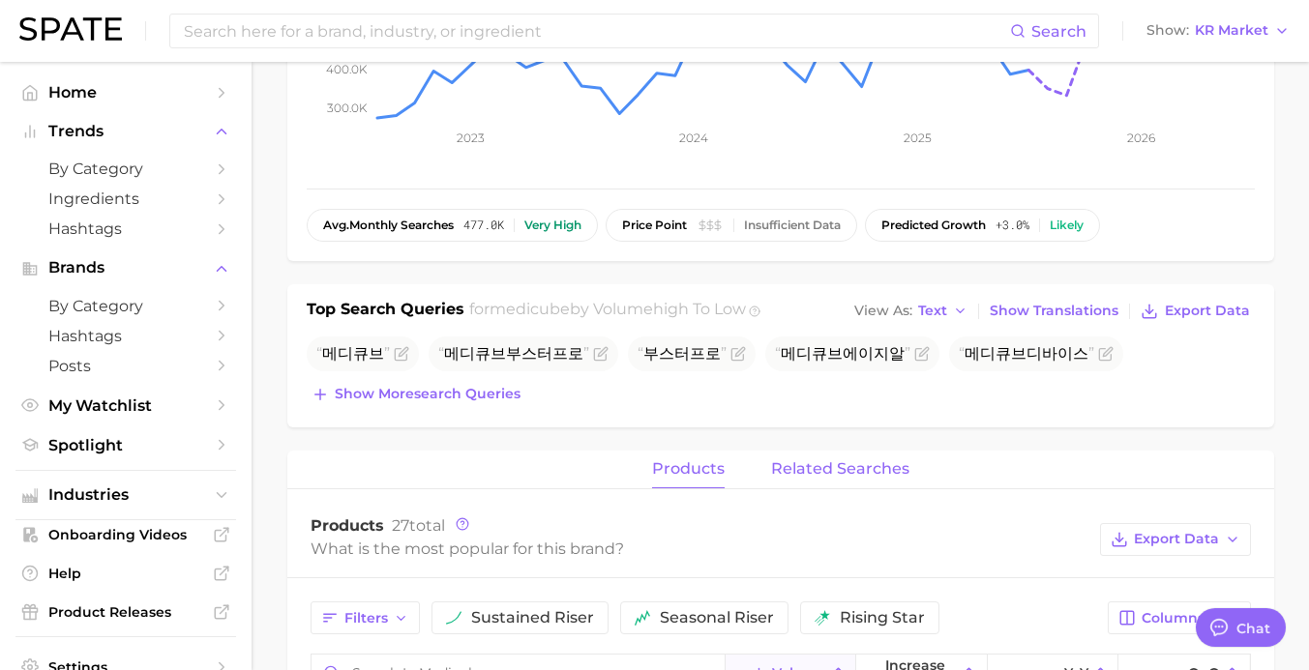
click at [861, 482] on button "related searches" at bounding box center [840, 470] width 138 height 38
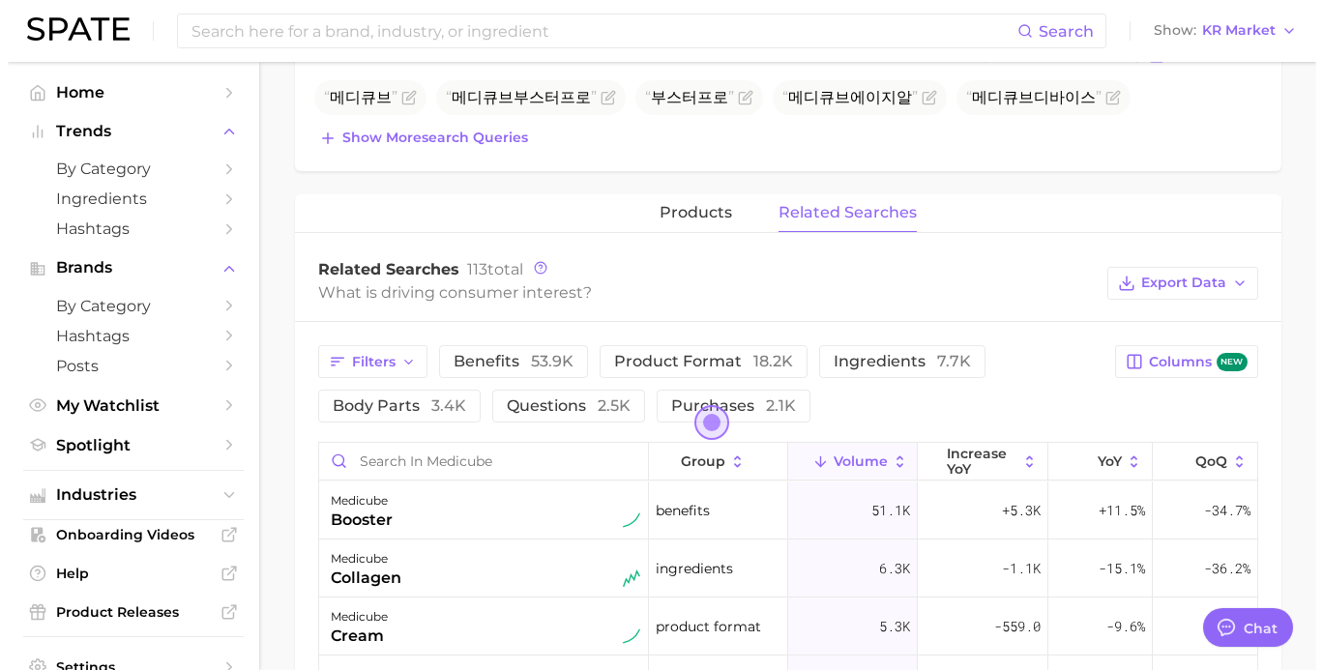
scroll to position [713, 0]
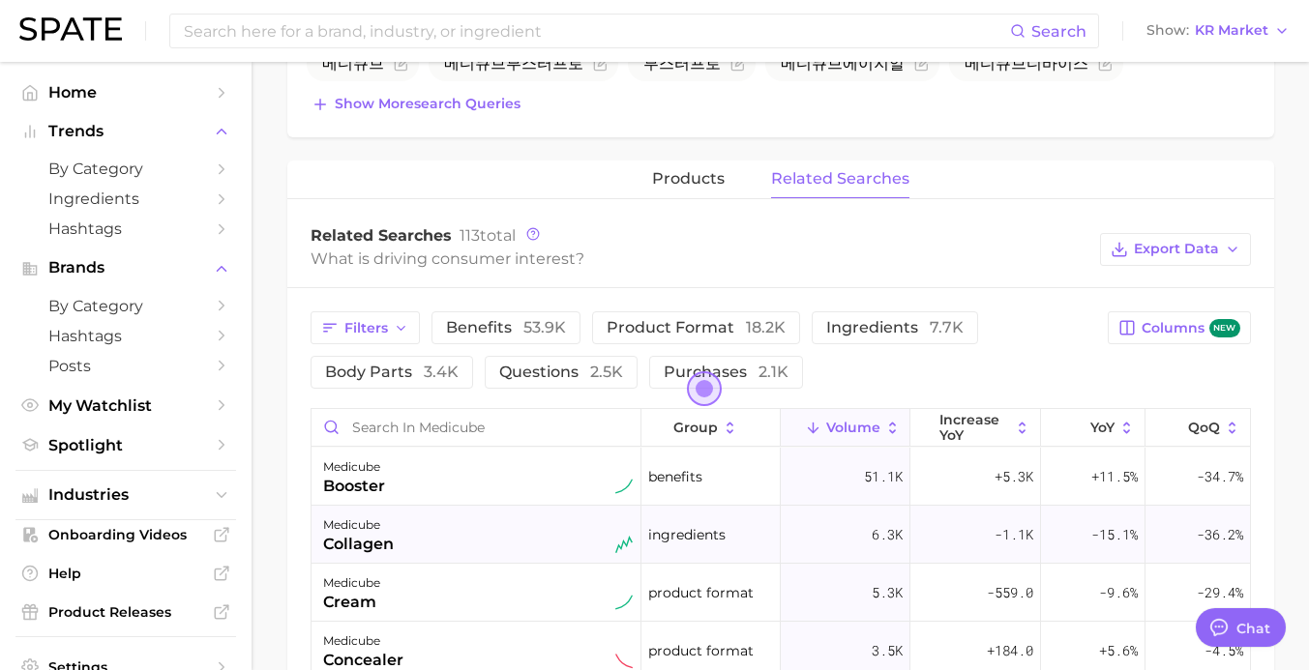
click at [506, 526] on div "medicube collagen" at bounding box center [478, 535] width 310 height 43
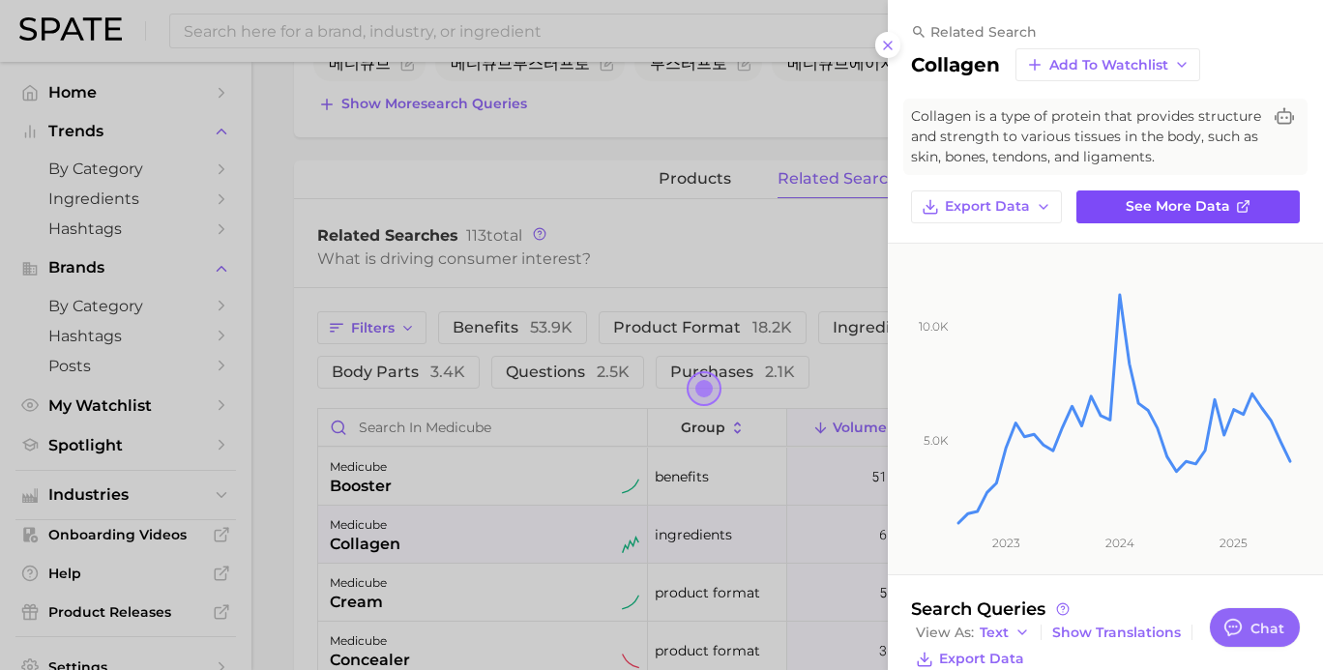
click at [1165, 215] on span "See more data" at bounding box center [1178, 206] width 104 height 16
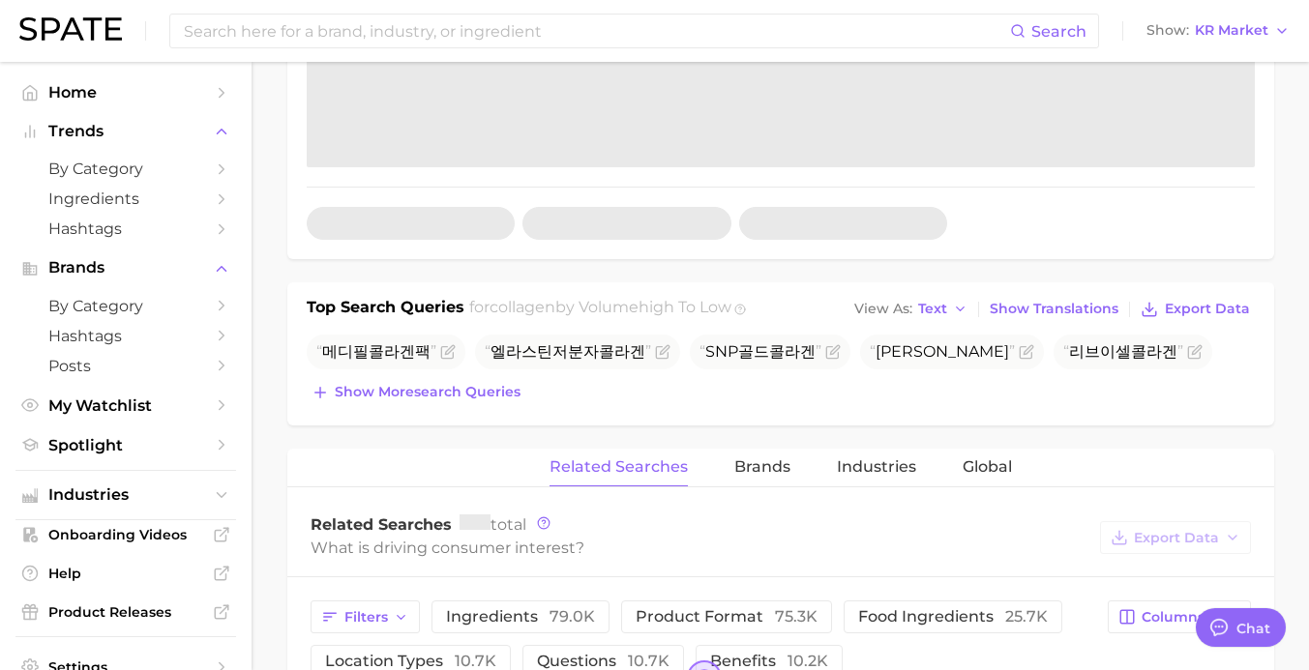
scroll to position [580, 0]
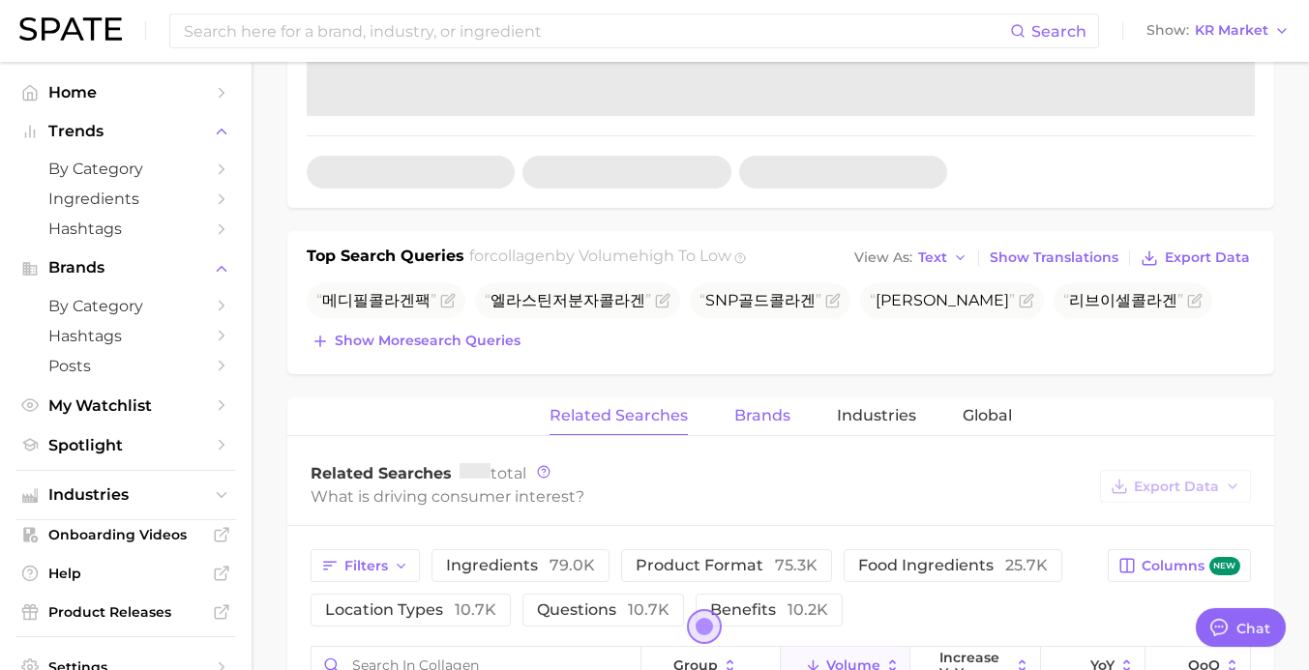
click at [759, 423] on span "Brands" at bounding box center [762, 415] width 56 height 17
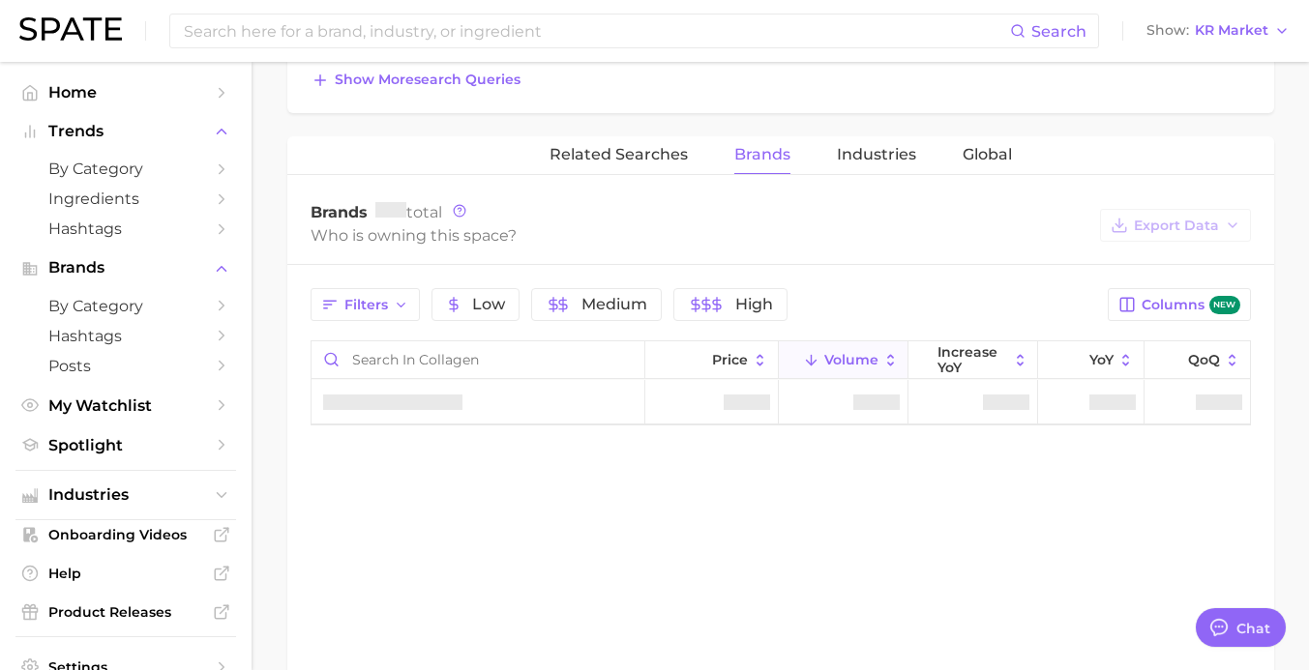
scroll to position [871, 0]
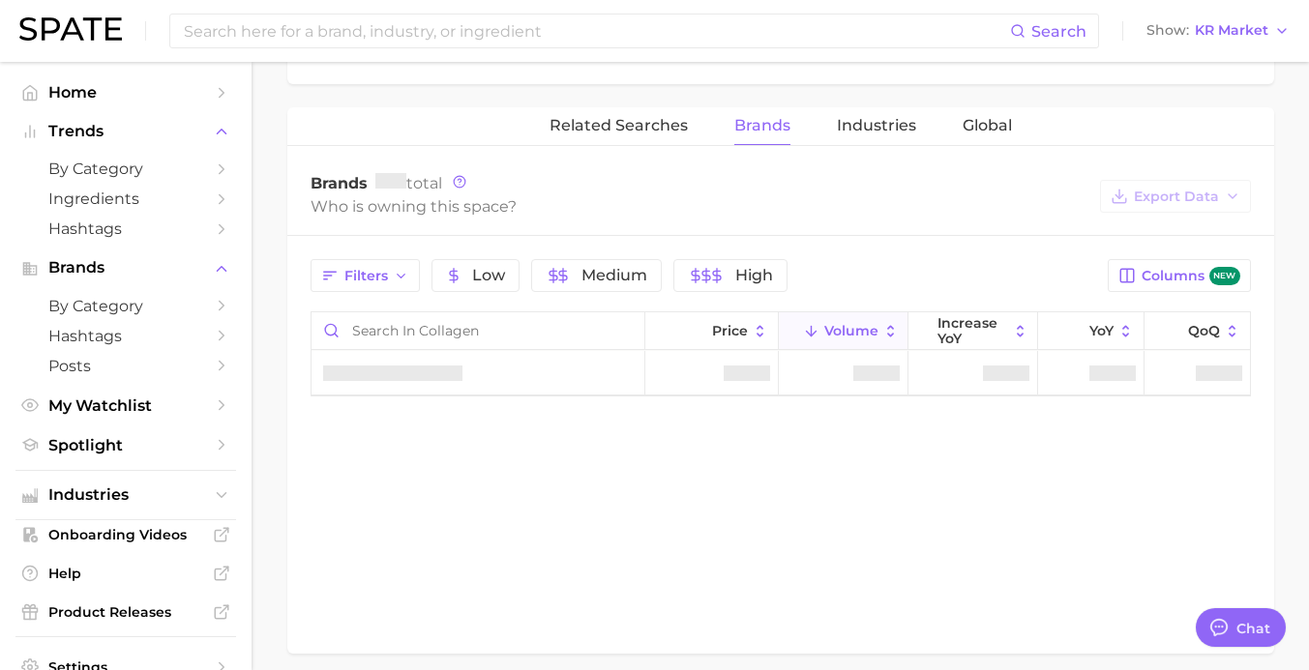
click at [521, 525] on div "Related Searches Brands Industries Global Brands total Who is owning this space…" at bounding box center [780, 380] width 987 height 546
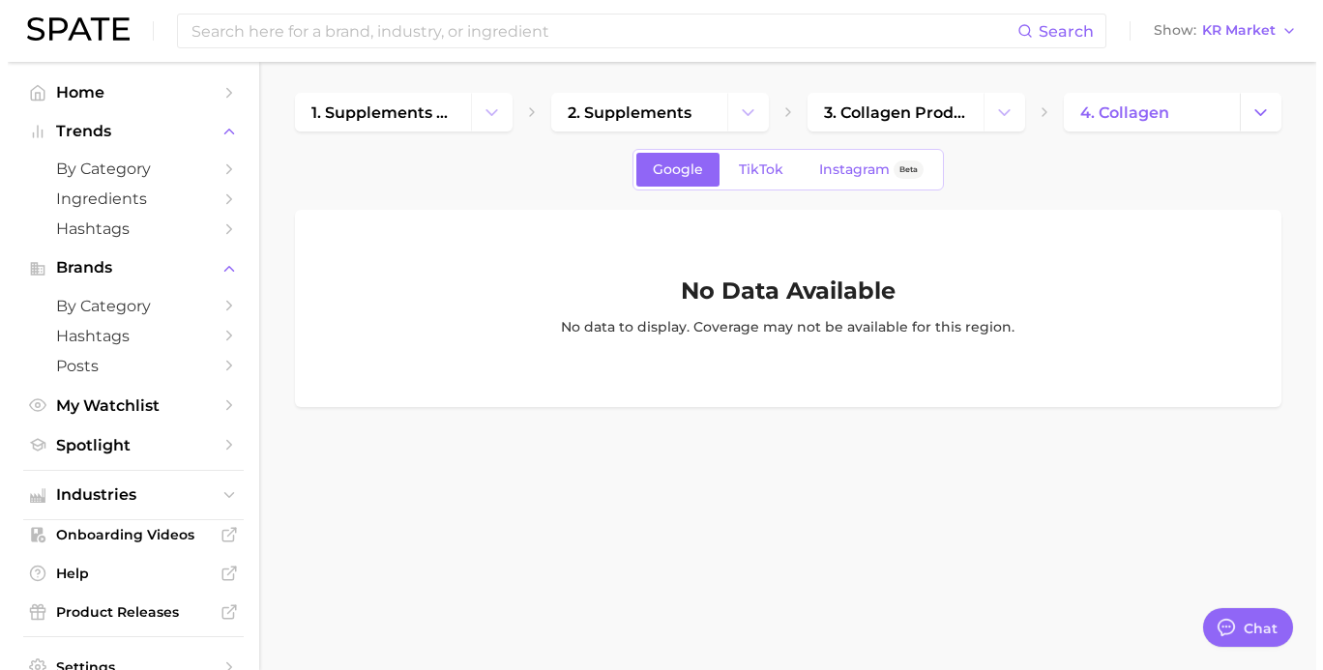
scroll to position [0, 0]
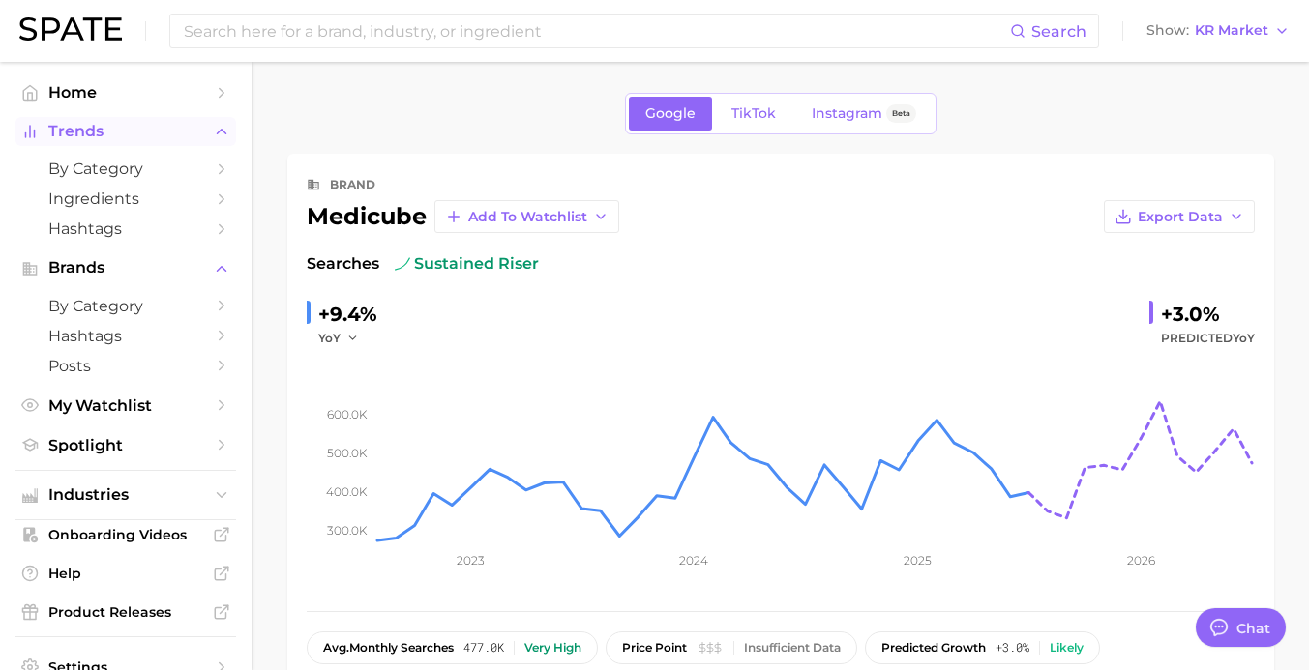
click at [116, 131] on span "Trends" at bounding box center [125, 131] width 155 height 17
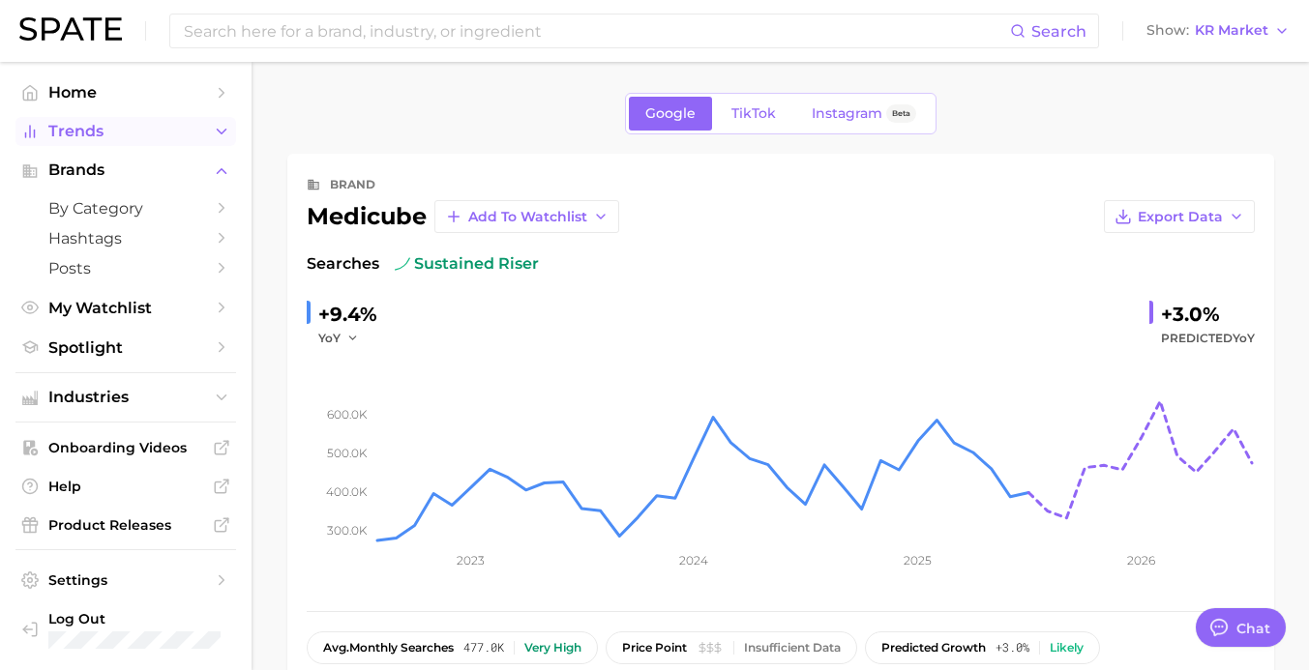
click at [120, 141] on button "Trends" at bounding box center [125, 131] width 221 height 29
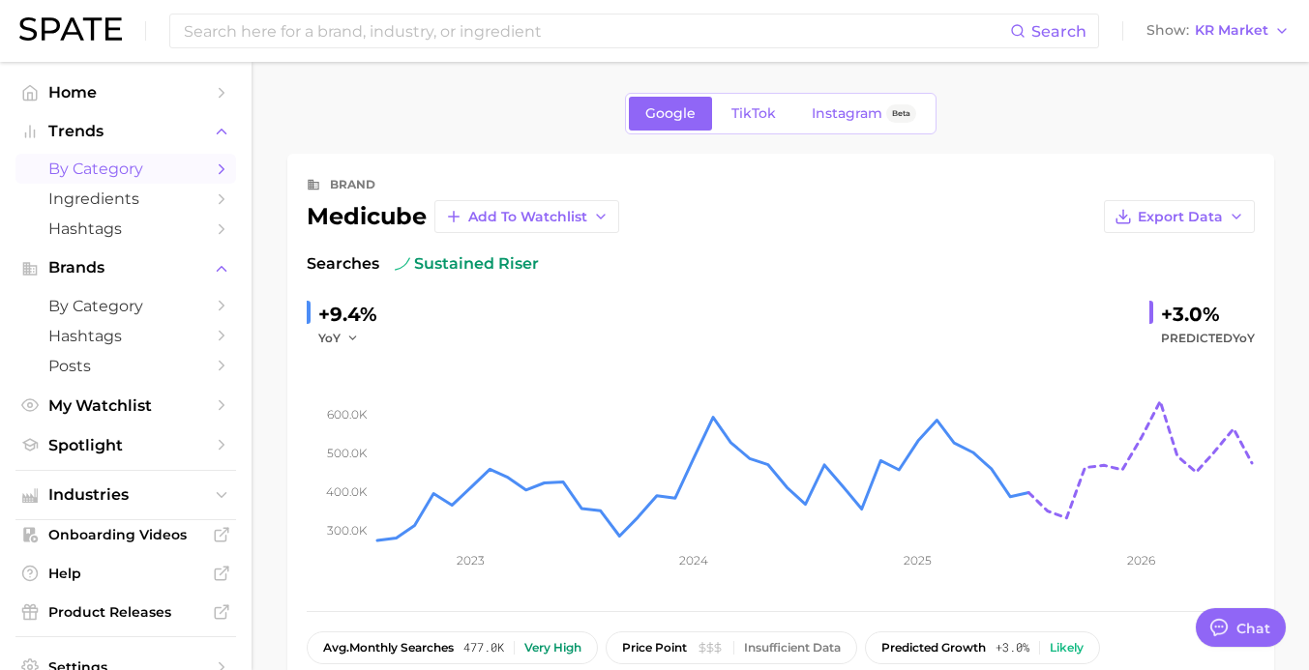
click at [117, 171] on span "by Category" at bounding box center [125, 169] width 155 height 18
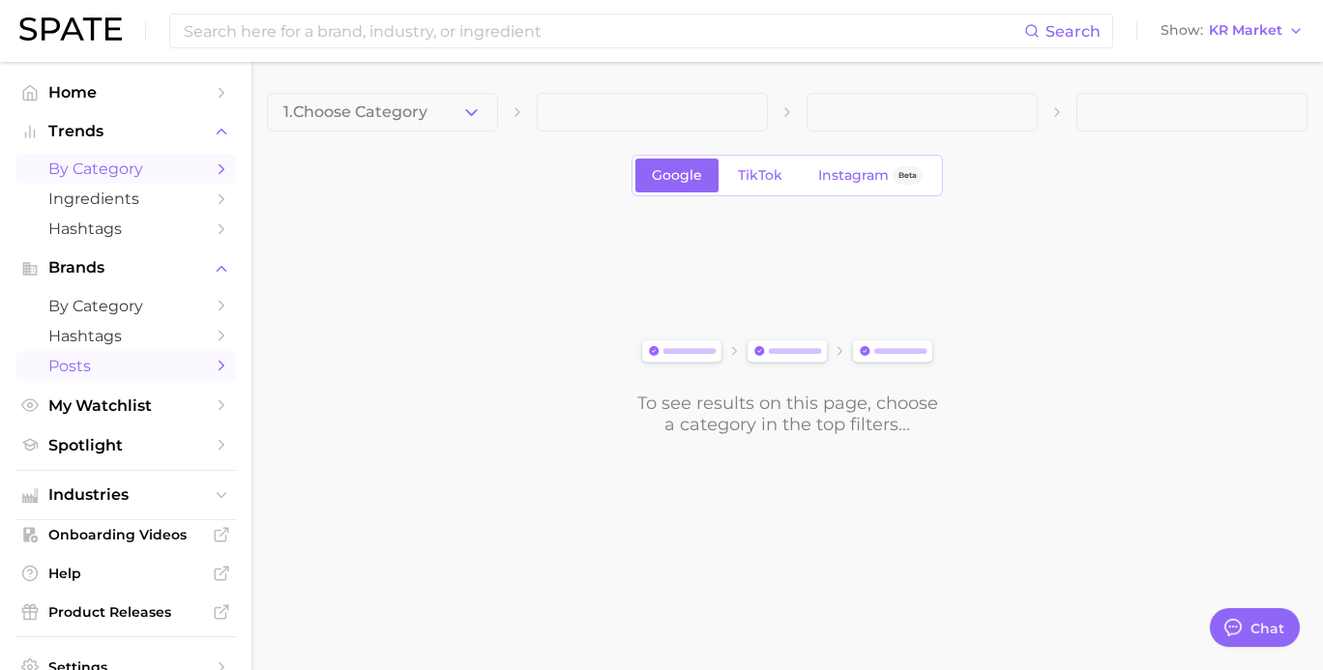
click at [93, 367] on span "Posts" at bounding box center [125, 366] width 155 height 18
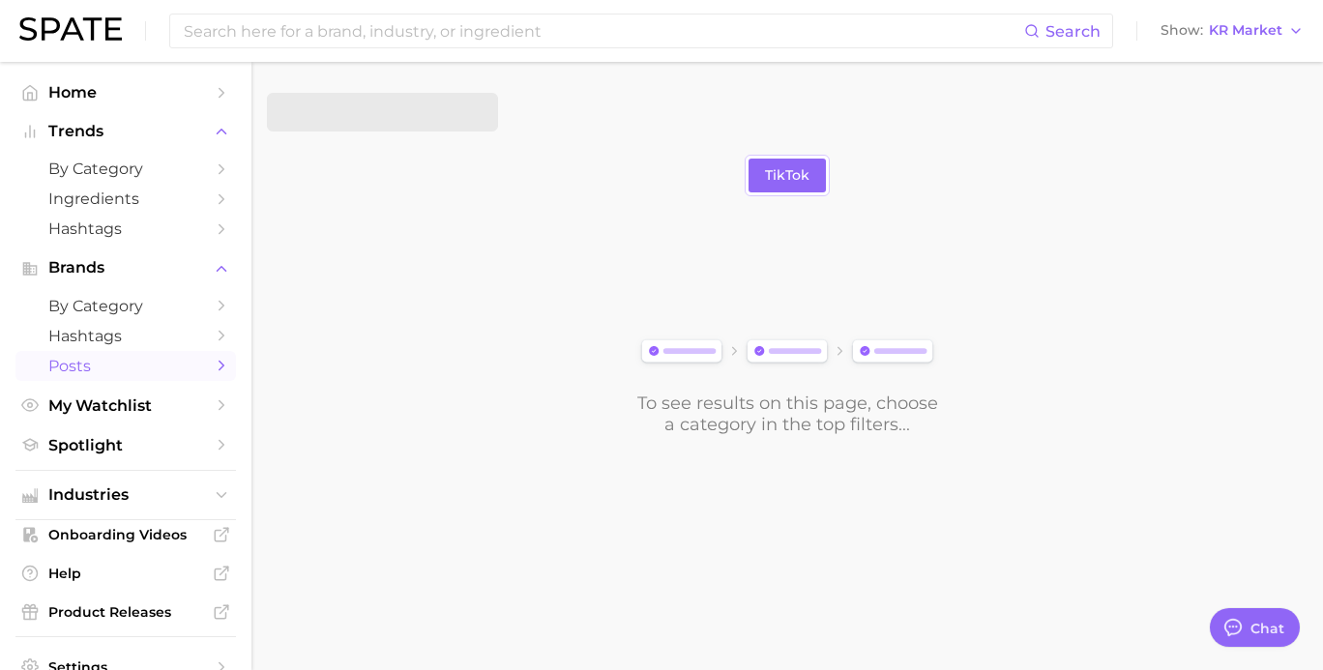
click at [396, 123] on span at bounding box center [382, 112] width 231 height 39
click at [749, 178] on div "TikTok" at bounding box center [787, 176] width 85 height 42
click at [749, 178] on link "TikTok" at bounding box center [787, 176] width 77 height 34
click at [1260, 33] on span "KR Market" at bounding box center [1246, 30] width 74 height 11
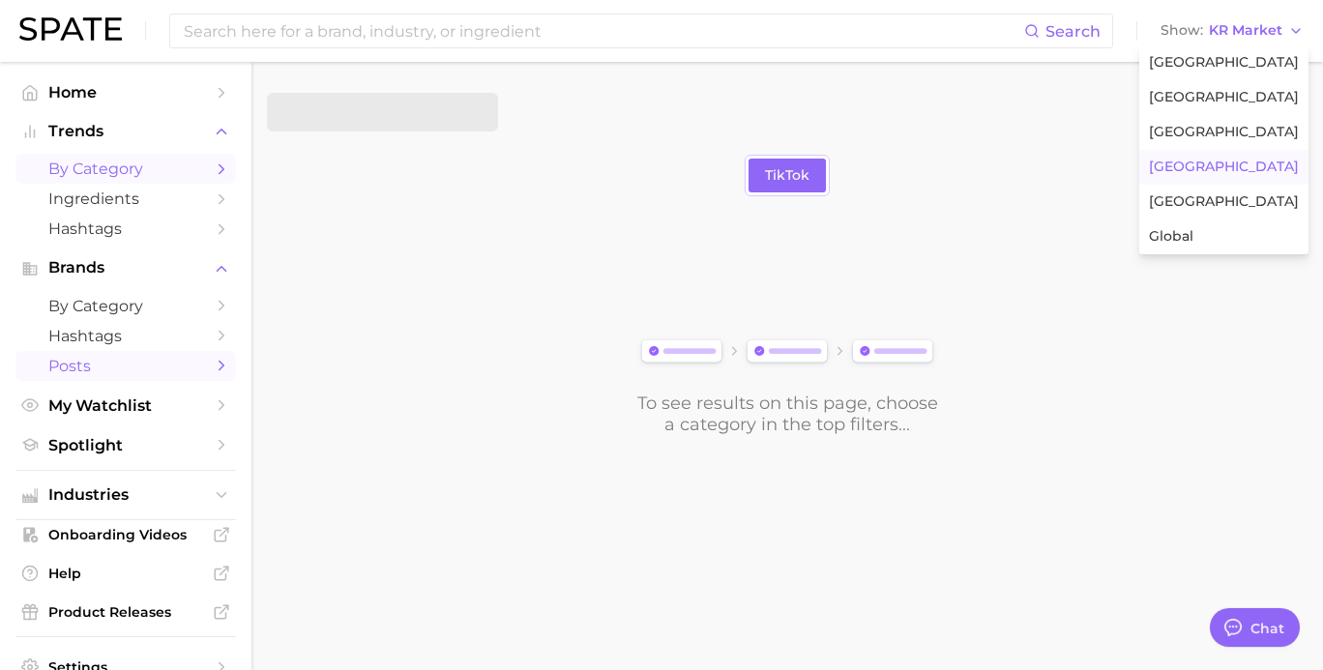
click at [121, 162] on span "by Category" at bounding box center [125, 169] width 155 height 18
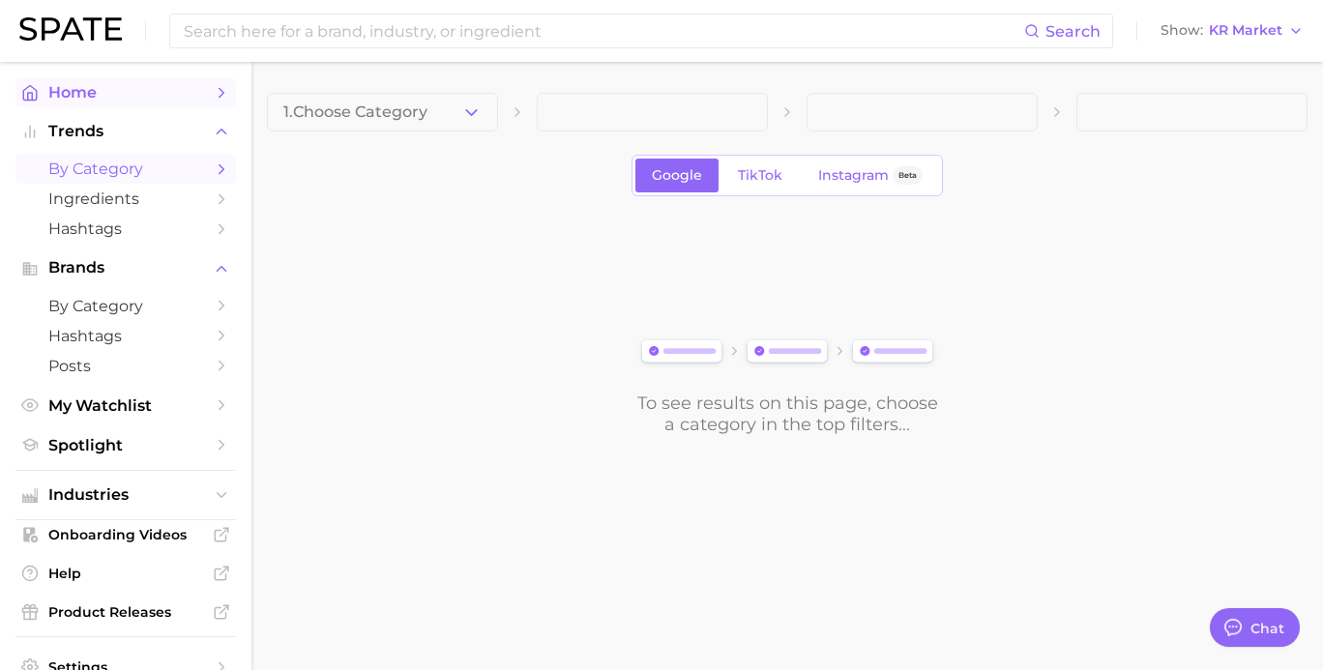
click at [92, 103] on link "Home" at bounding box center [125, 92] width 221 height 30
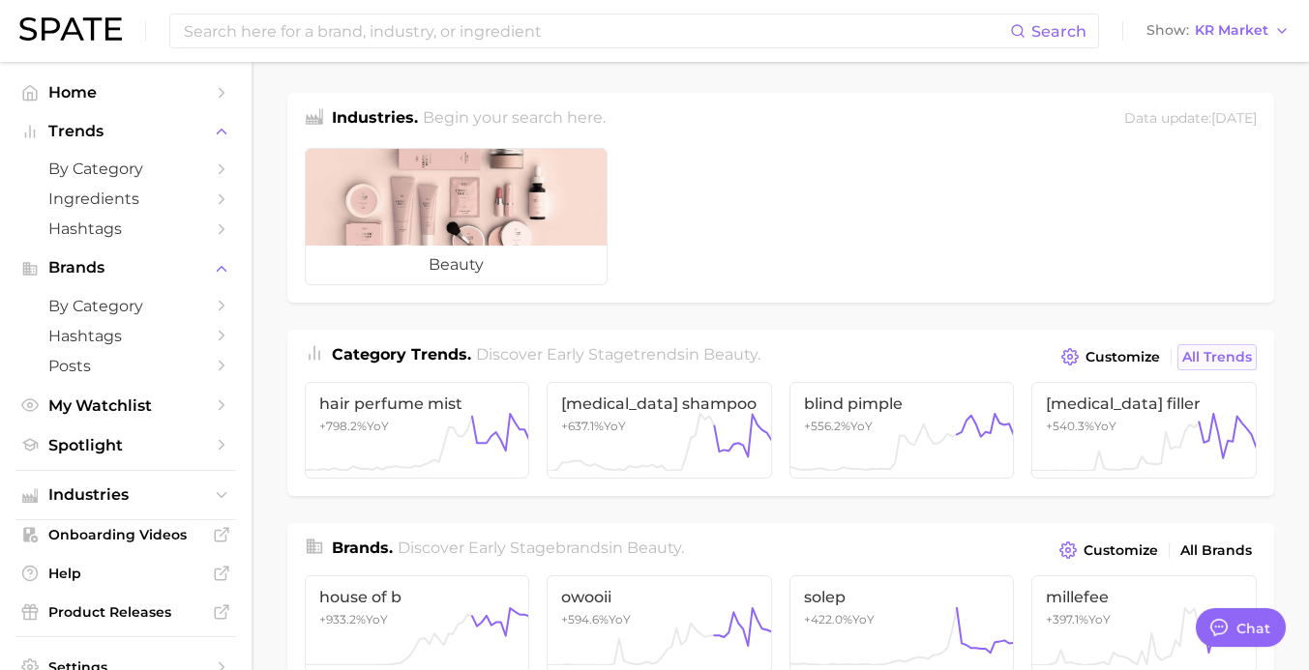
click at [1203, 359] on span "All Trends" at bounding box center [1217, 357] width 70 height 16
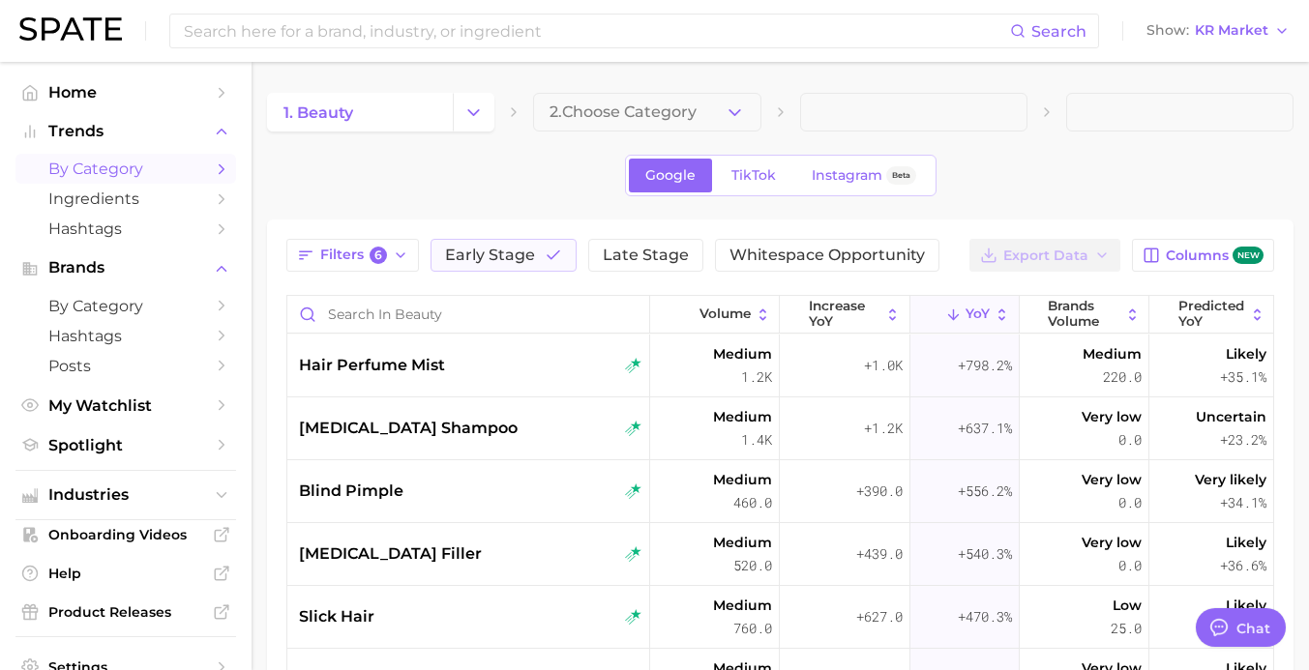
click at [421, 91] on main "1. beauty 2. Choose Category Google TikTok Instagram Beta Filters 6 Early Stage…" at bounding box center [779, 571] width 1057 height 1019
click at [416, 105] on link "1. beauty" at bounding box center [360, 112] width 186 height 39
click at [424, 118] on link "1. beauty" at bounding box center [360, 112] width 186 height 39
click at [474, 121] on icon "Change Category" at bounding box center [473, 113] width 20 height 20
click at [458, 132] on div at bounding box center [380, 132] width 227 height 0
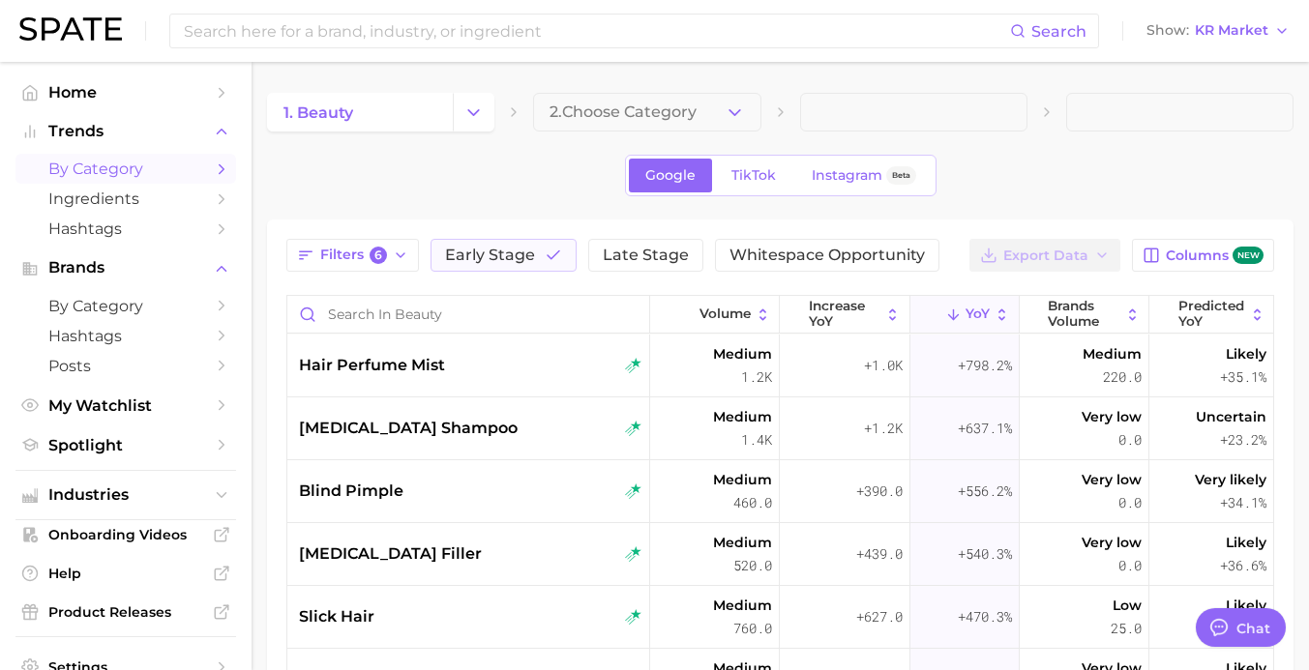
click at [396, 132] on div at bounding box center [380, 132] width 227 height 0
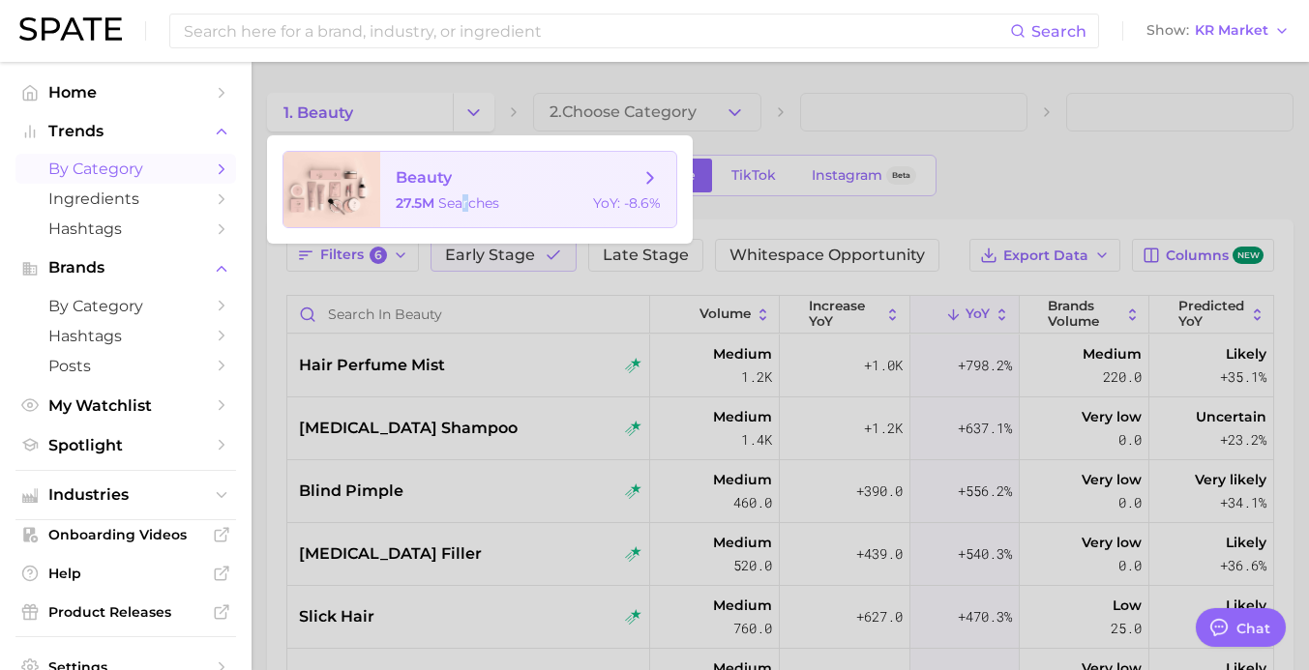
click at [466, 215] on span "beauty 27.5m searches YoY : -8.6%" at bounding box center [528, 189] width 296 height 75
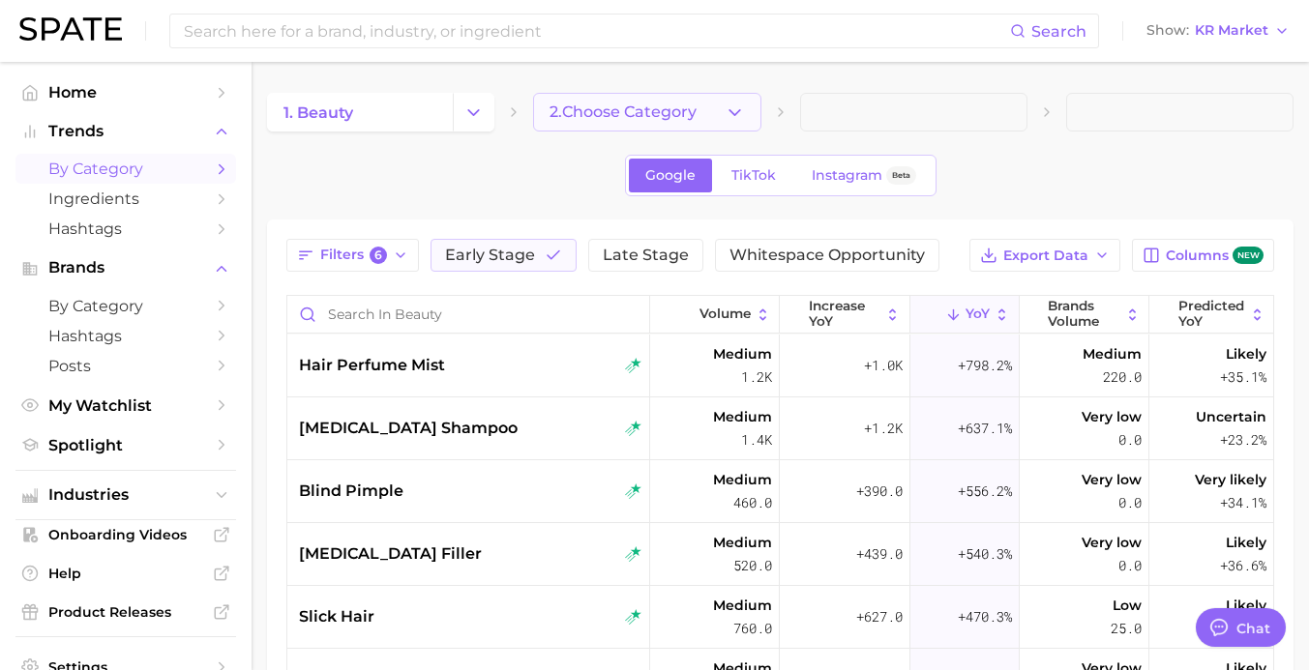
click at [651, 129] on button "2. Choose Category" at bounding box center [646, 112] width 227 height 39
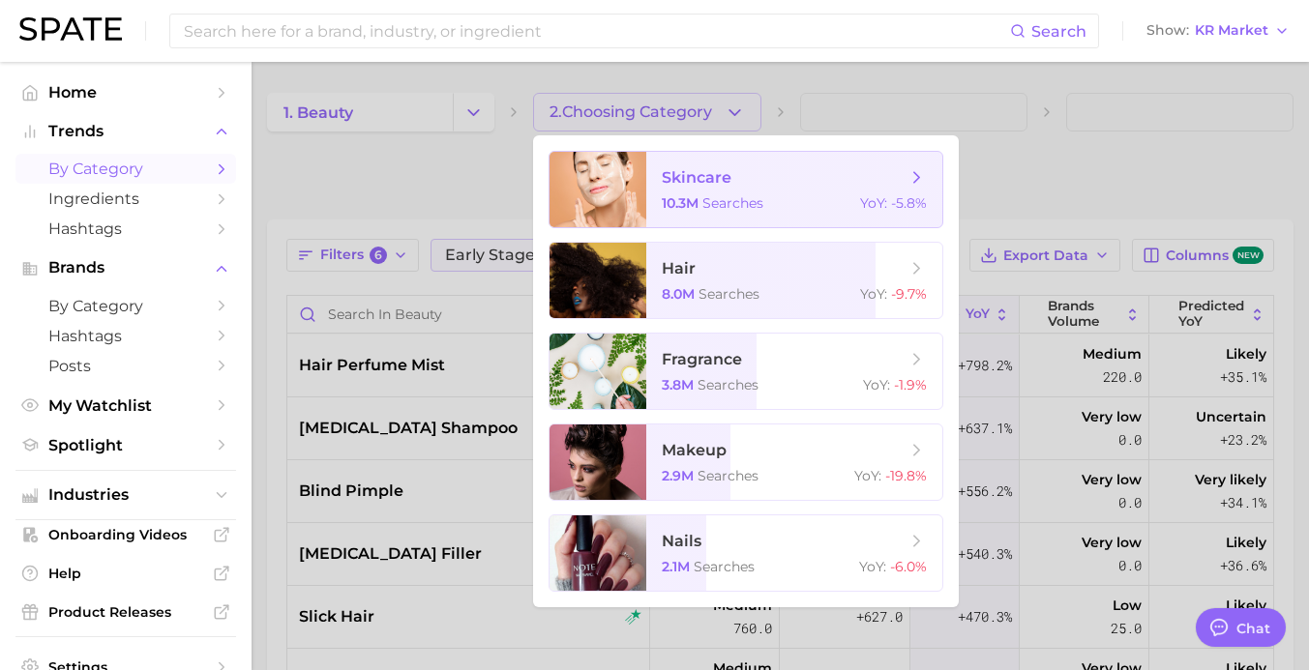
click at [692, 204] on span "10.3m" at bounding box center [680, 202] width 37 height 17
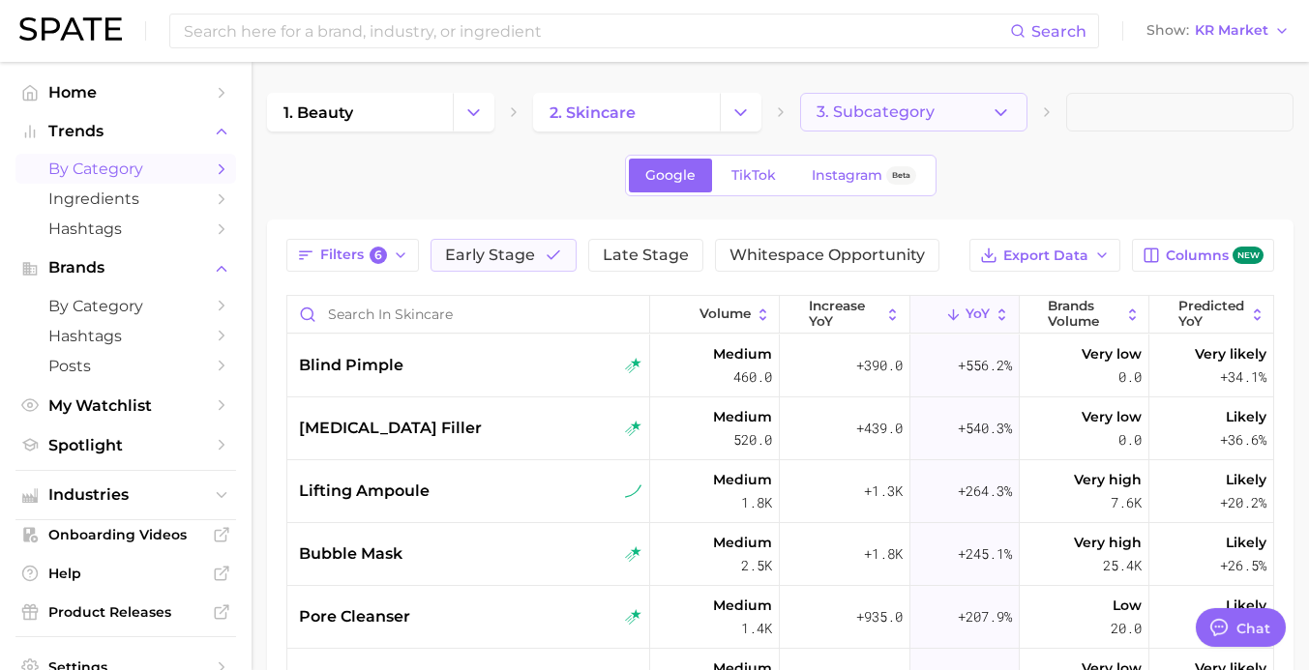
click at [911, 124] on button "3. Subcategory" at bounding box center [913, 112] width 227 height 39
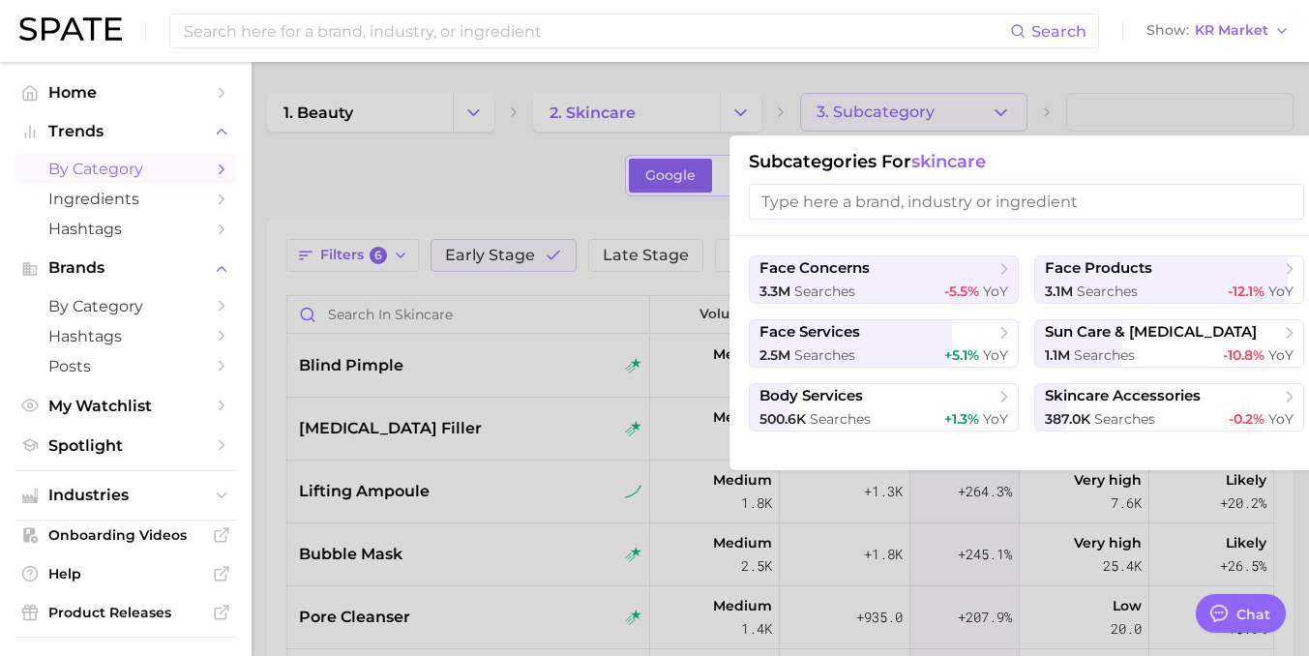
click at [895, 199] on input "search" at bounding box center [1026, 202] width 555 height 36
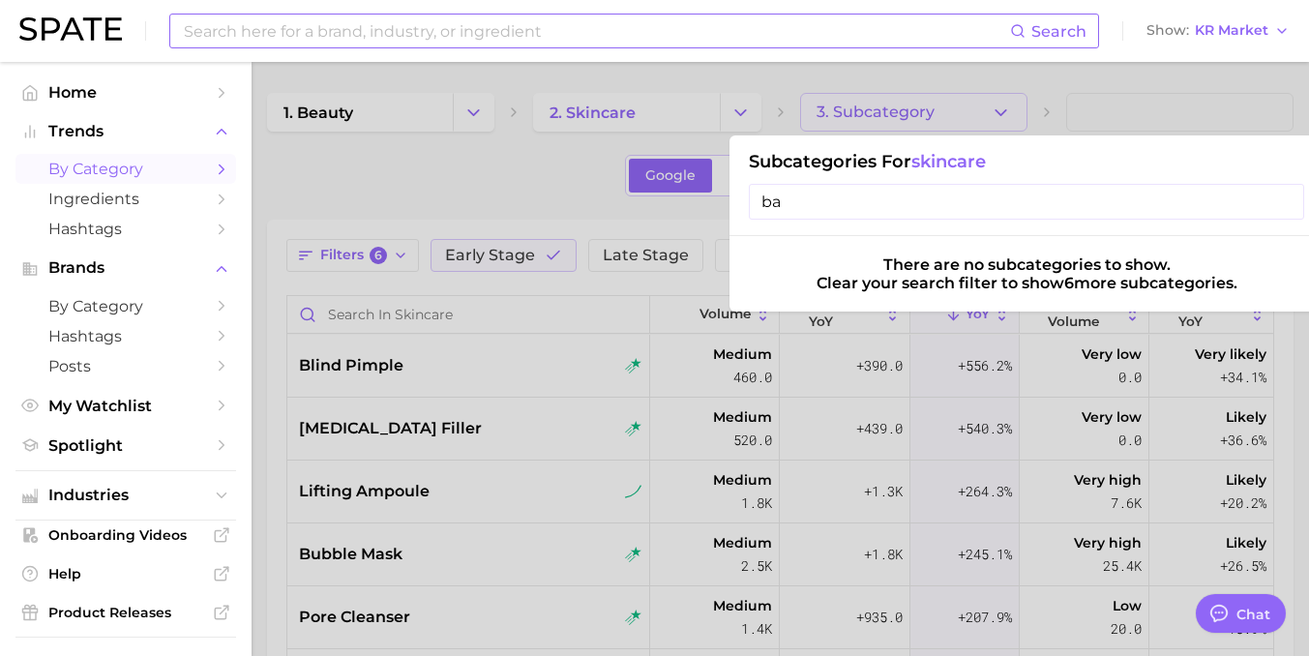
type input "b"
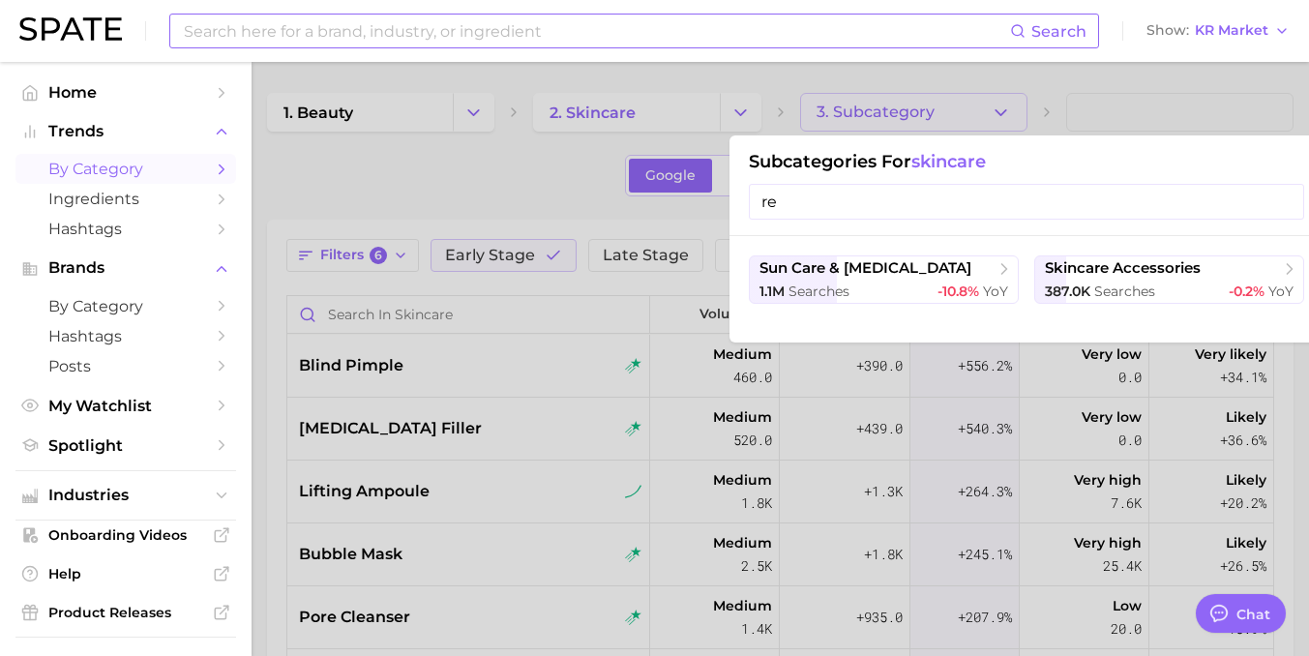
type input "r"
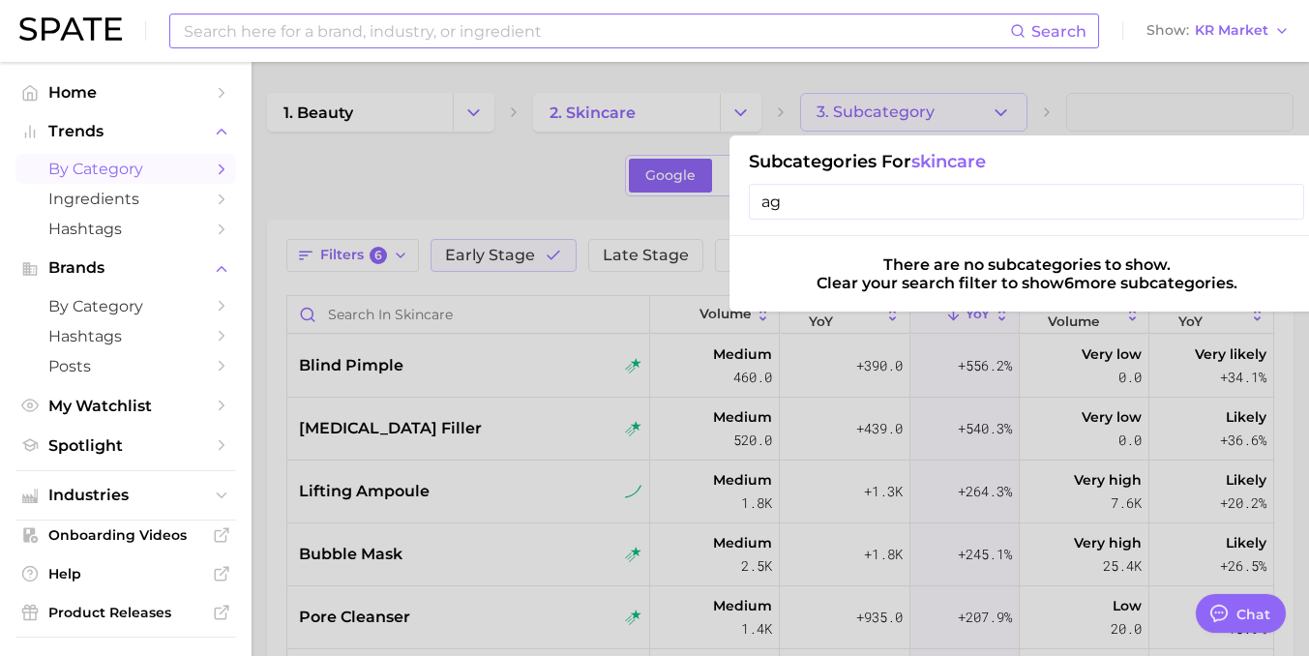
type input "a"
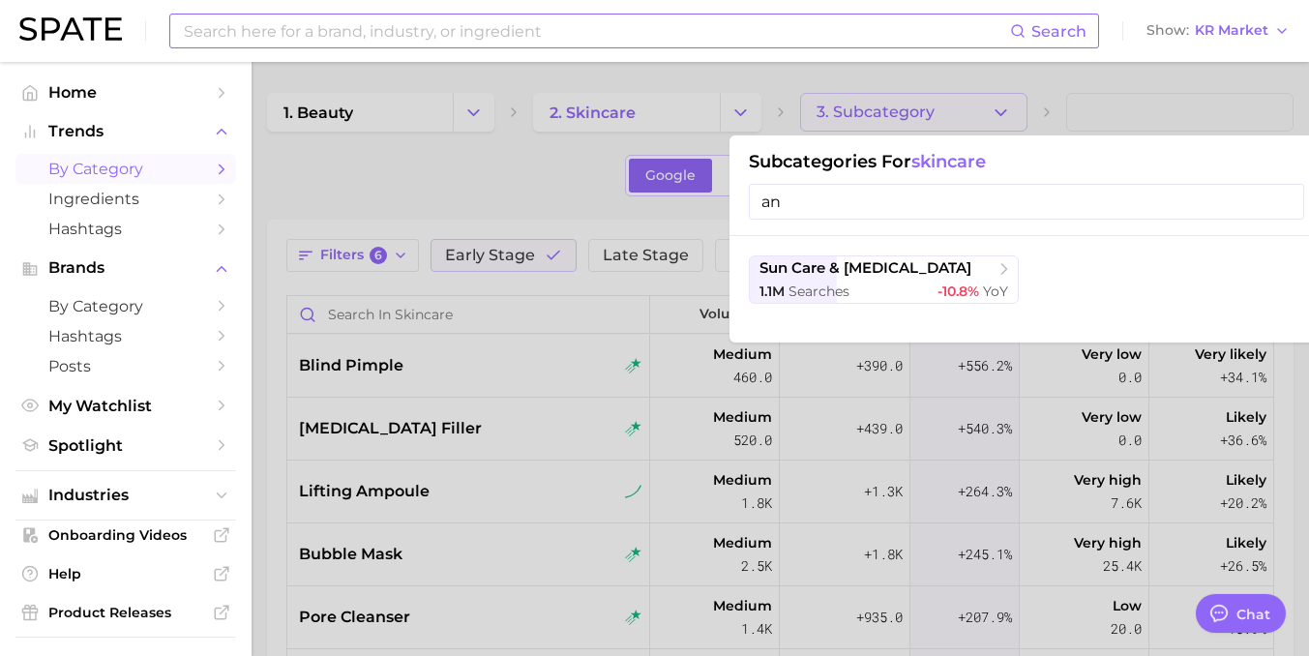
type input "a"
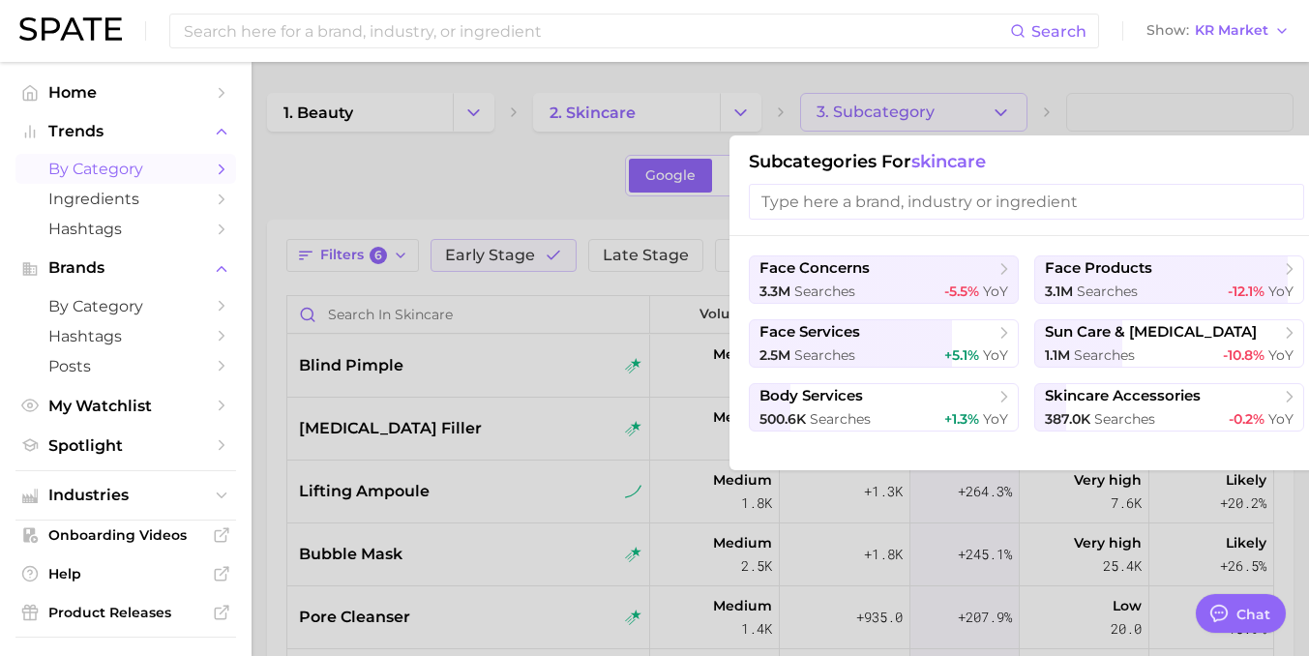
drag, startPoint x: 505, startPoint y: 186, endPoint x: 608, endPoint y: 160, distance: 106.7
click at [506, 186] on div at bounding box center [654, 328] width 1309 height 656
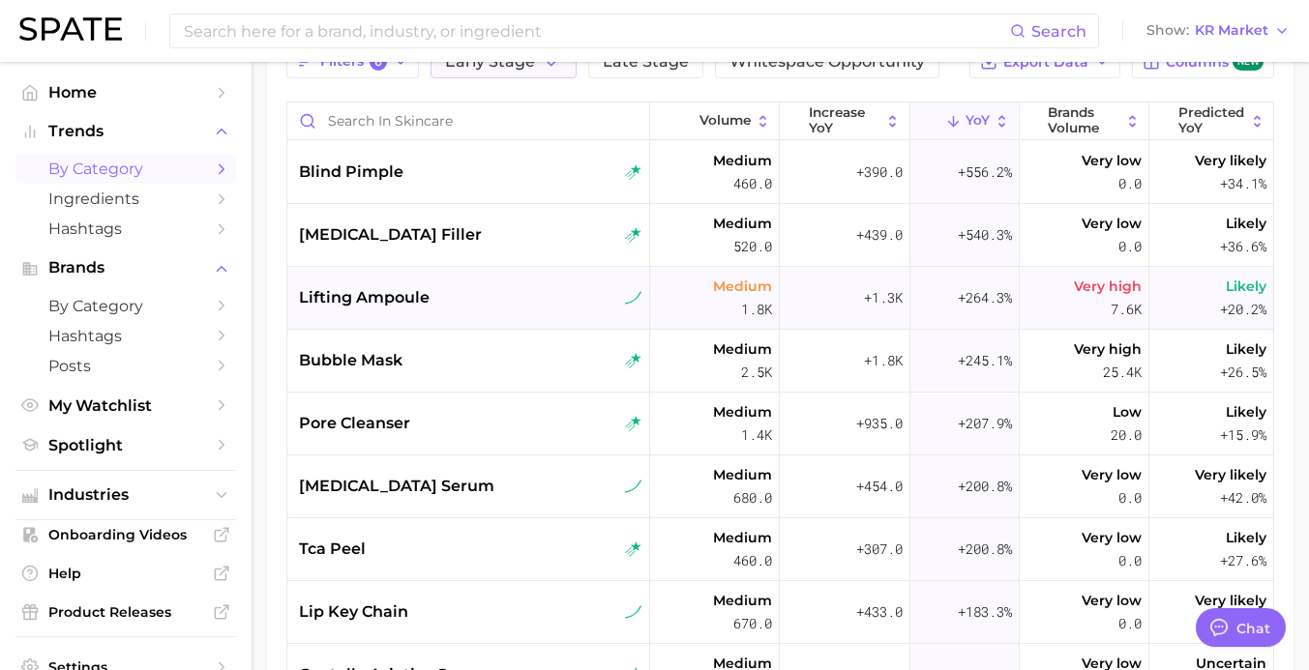
click at [406, 304] on span "lifting ampoule" at bounding box center [364, 297] width 131 height 23
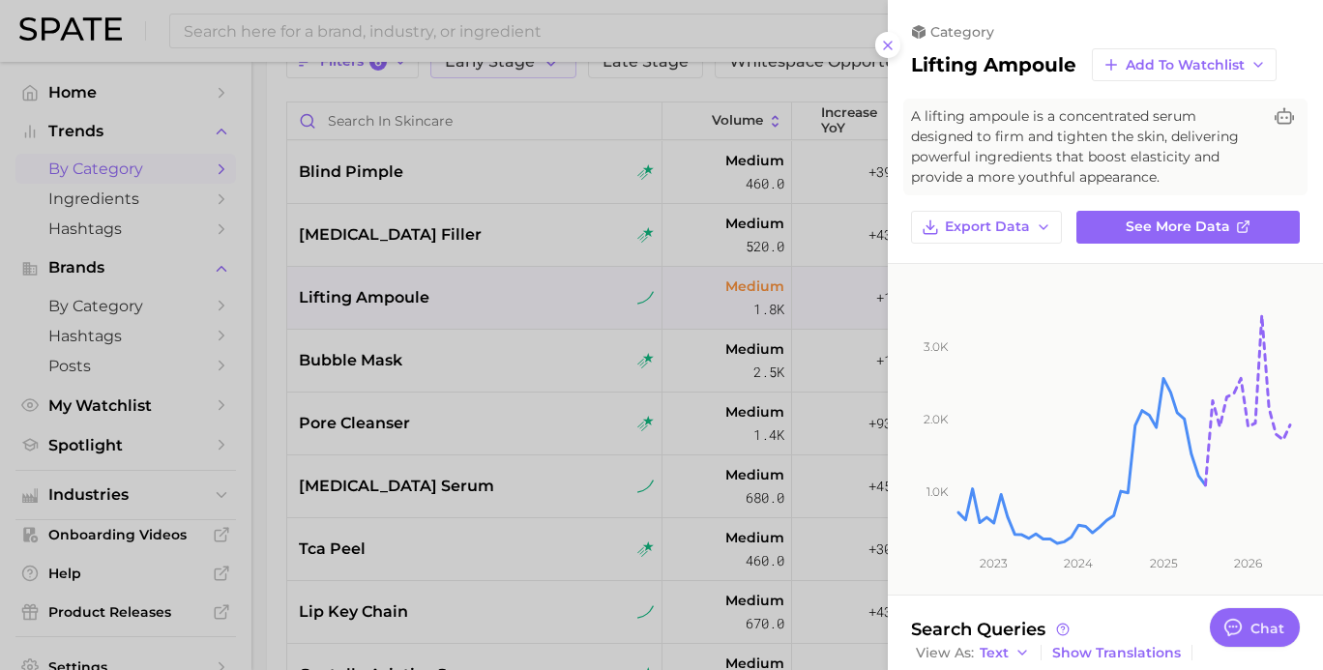
drag, startPoint x: 470, startPoint y: 375, endPoint x: 471, endPoint y: 360, distance: 15.5
click at [468, 374] on div at bounding box center [661, 335] width 1323 height 670
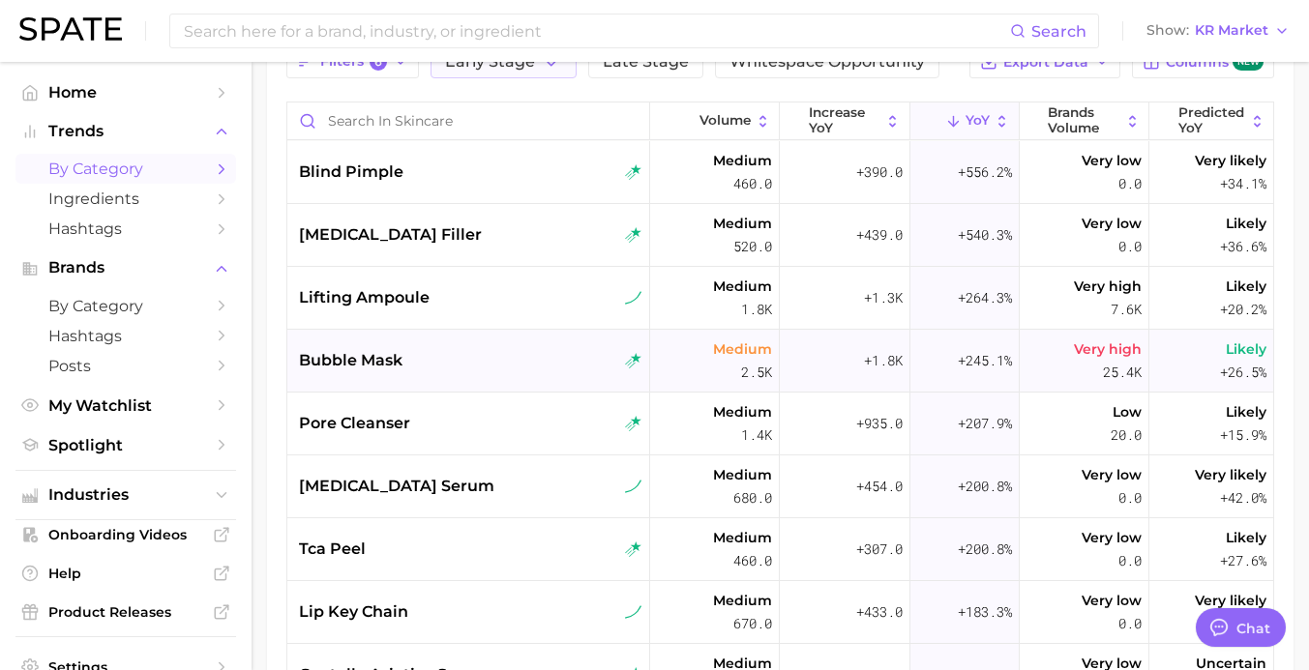
click at [382, 373] on div "bubble mask" at bounding box center [468, 361] width 363 height 63
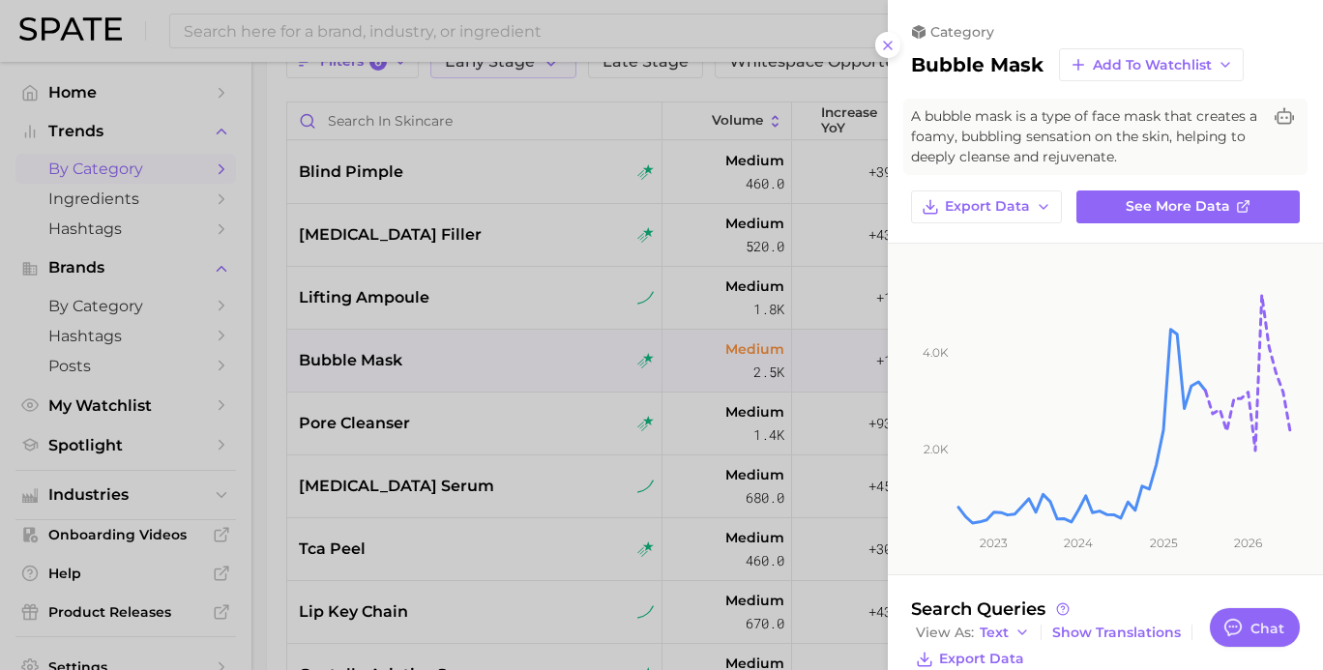
click at [387, 397] on div at bounding box center [661, 335] width 1323 height 670
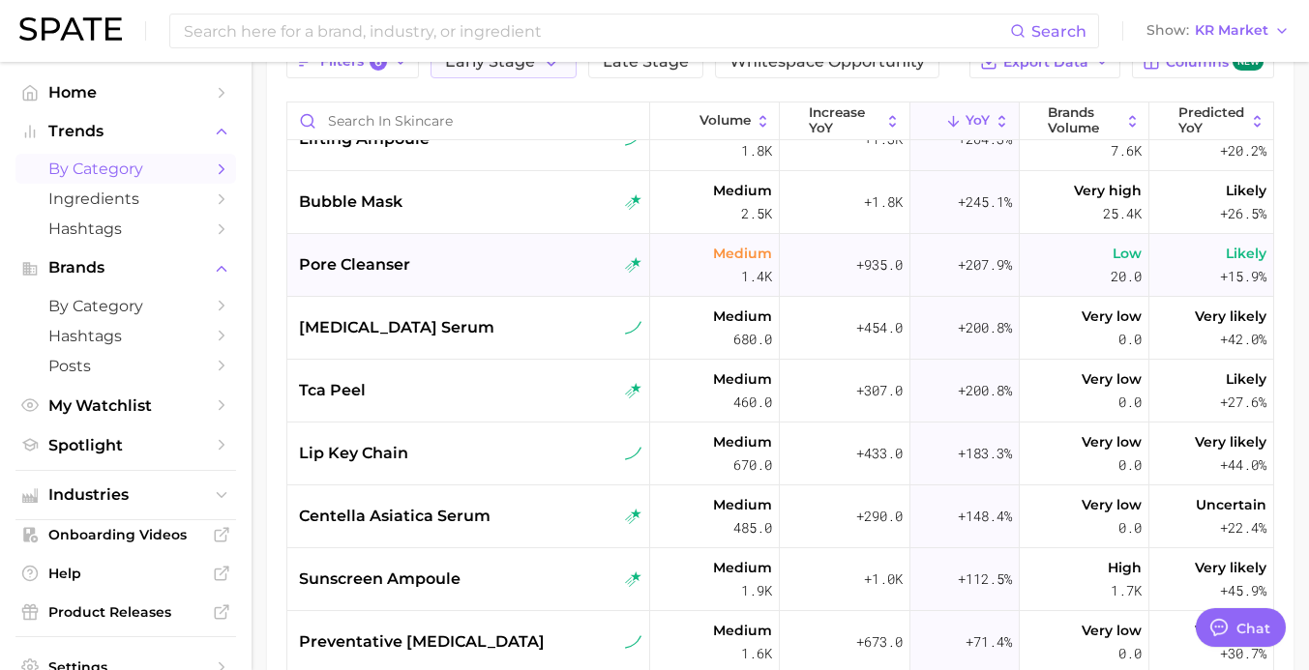
scroll to position [193, 0]
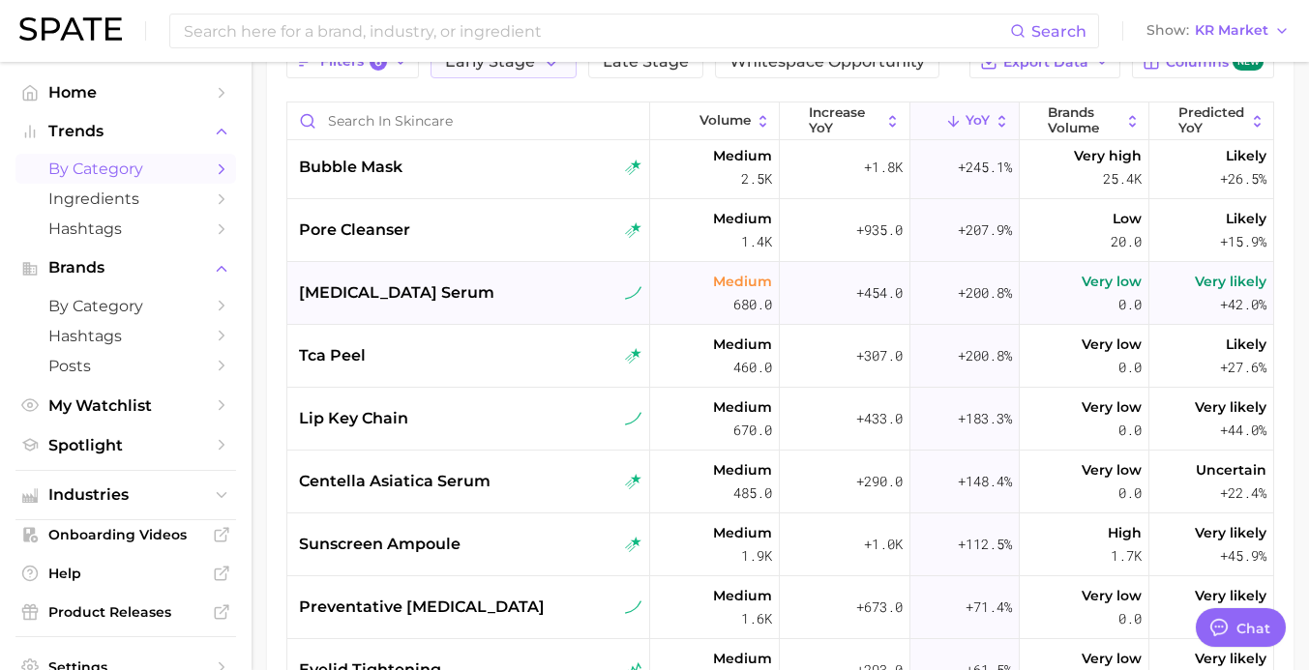
click at [391, 299] on span "[MEDICAL_DATA] serum" at bounding box center [396, 292] width 195 height 23
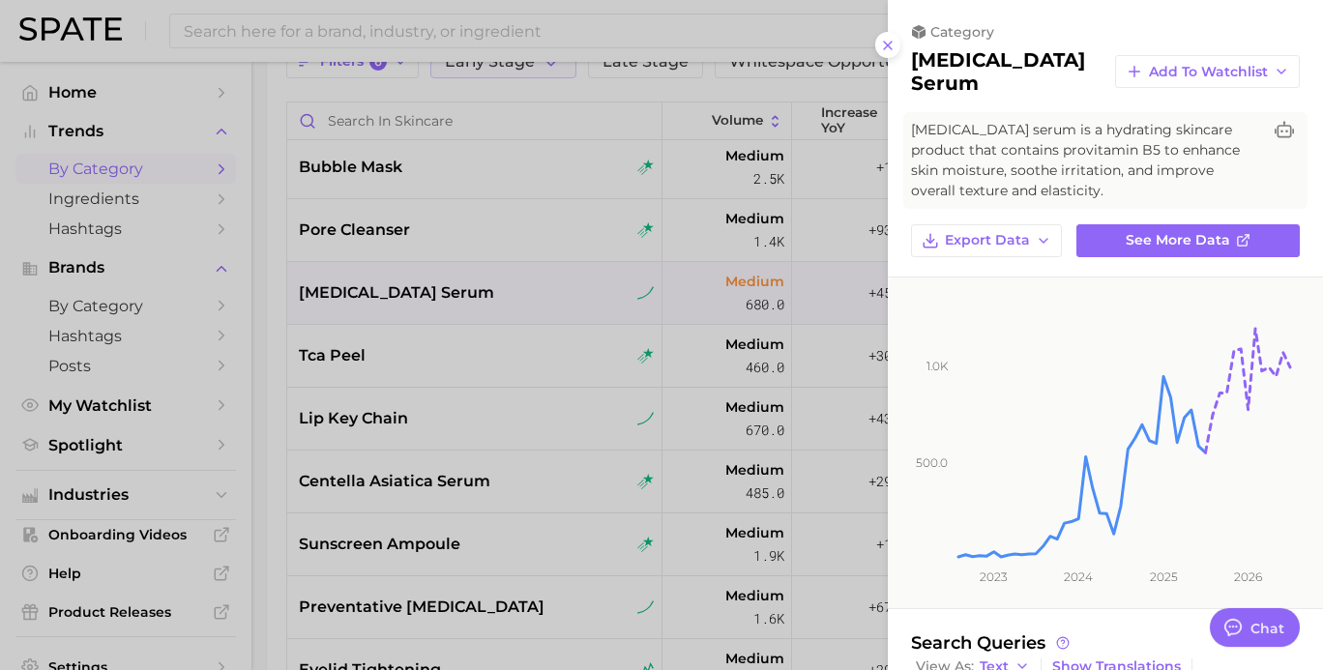
click at [437, 304] on div at bounding box center [661, 335] width 1323 height 670
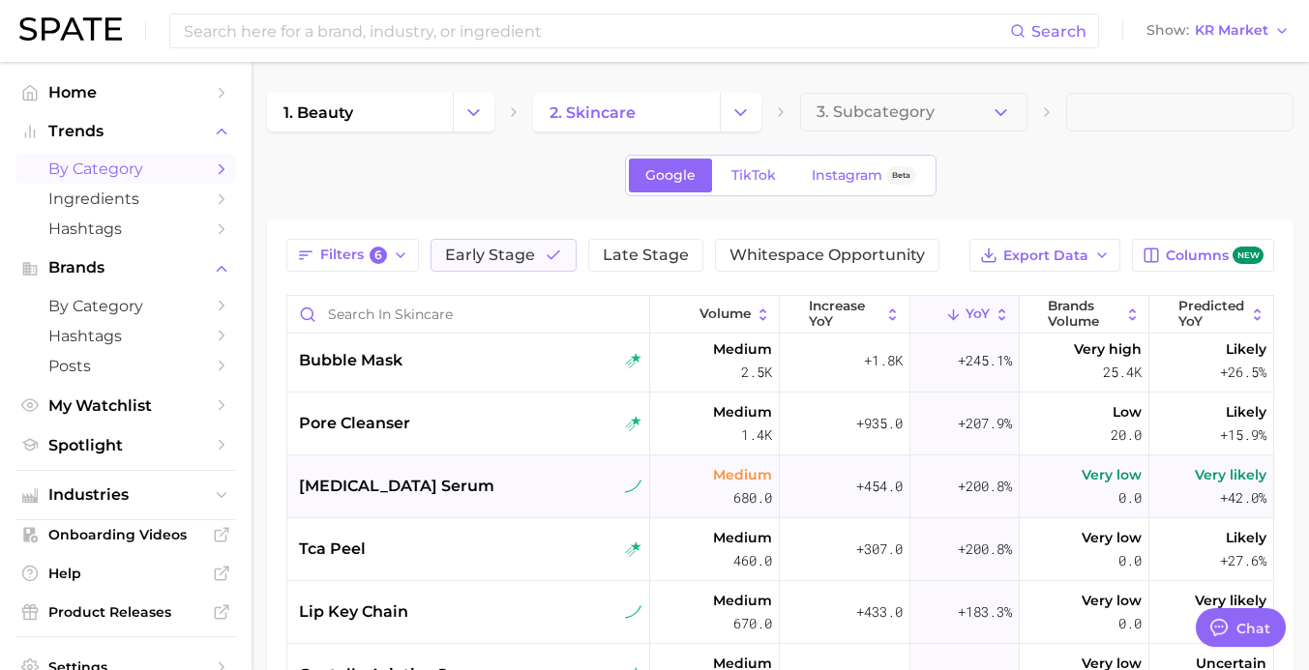
click at [423, 477] on span "[MEDICAL_DATA] serum" at bounding box center [396, 486] width 195 height 23
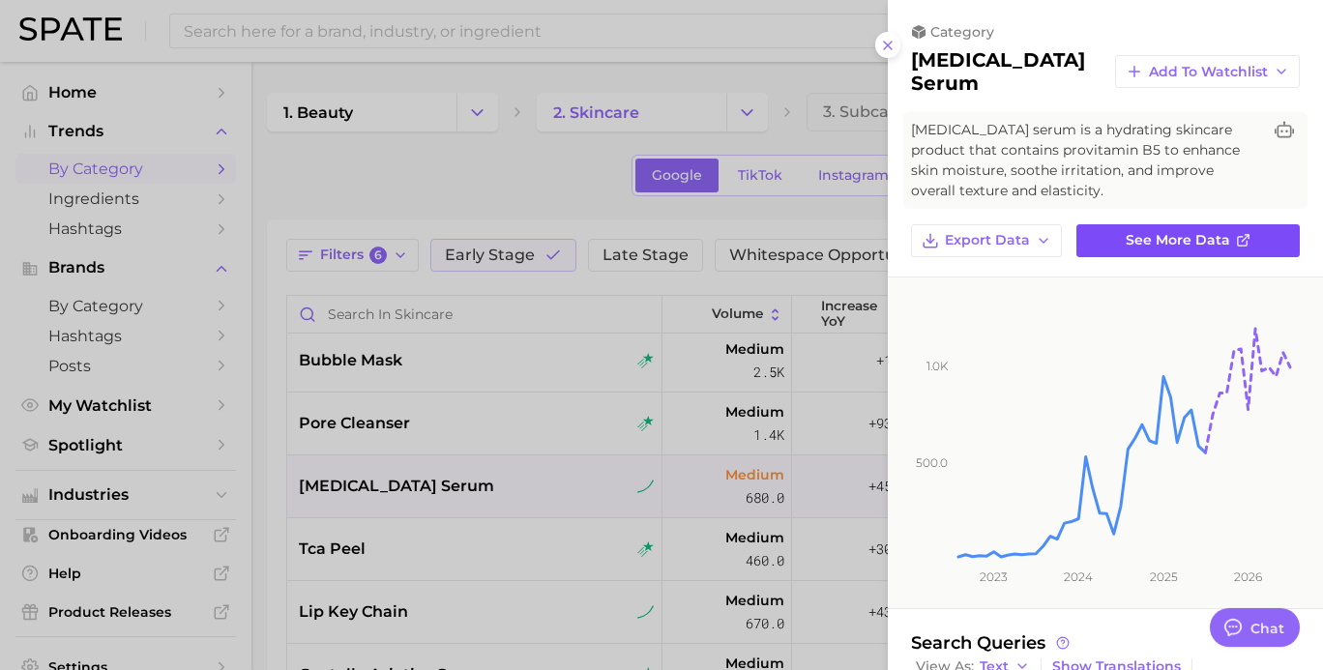
click at [1152, 251] on link "See more data" at bounding box center [1188, 240] width 223 height 33
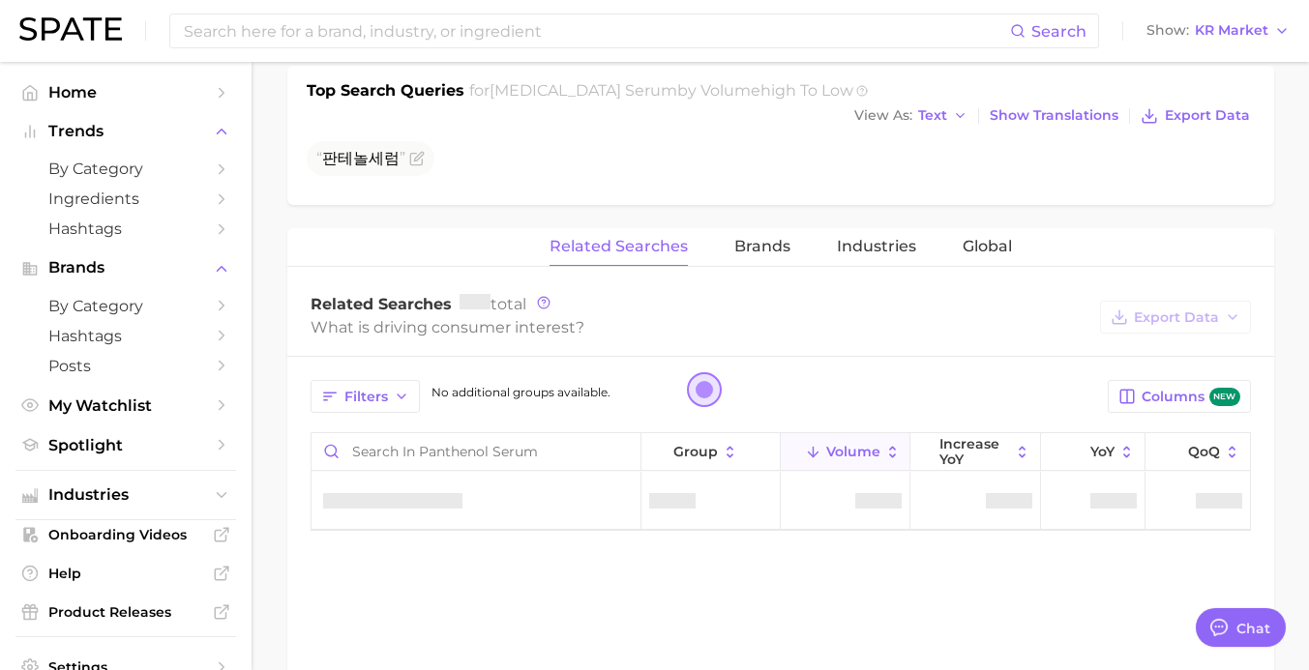
scroll to position [774, 0]
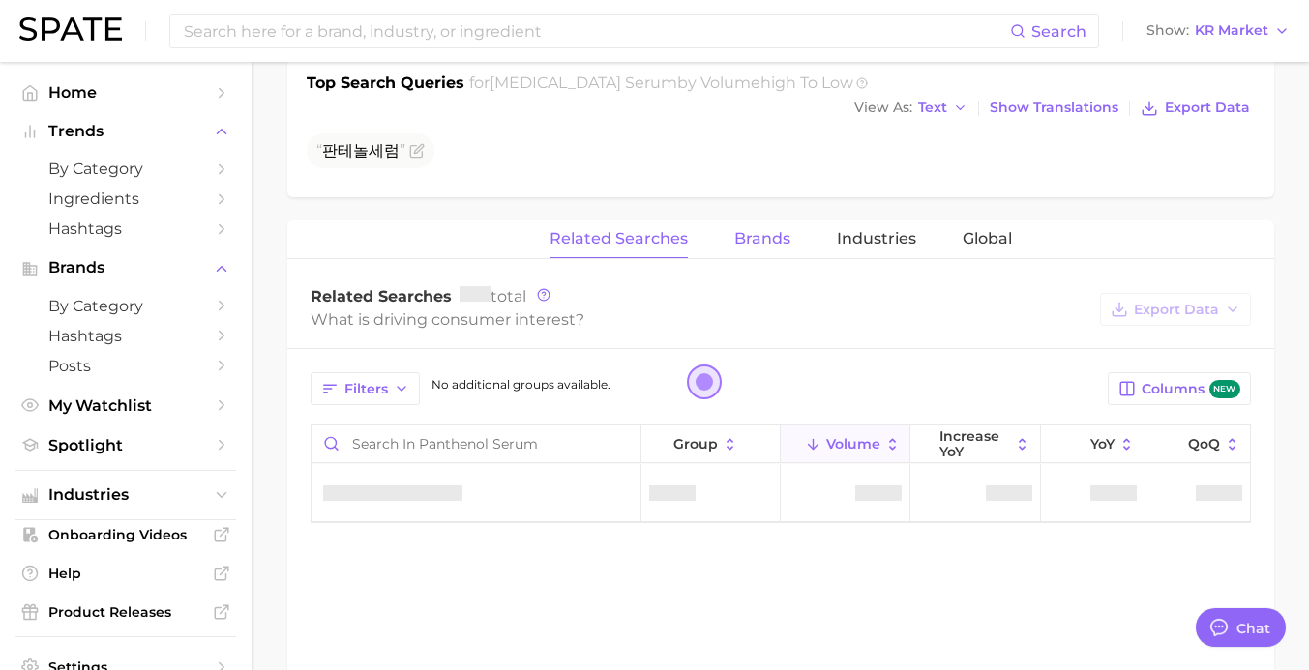
click at [752, 232] on button "Brands" at bounding box center [762, 240] width 56 height 38
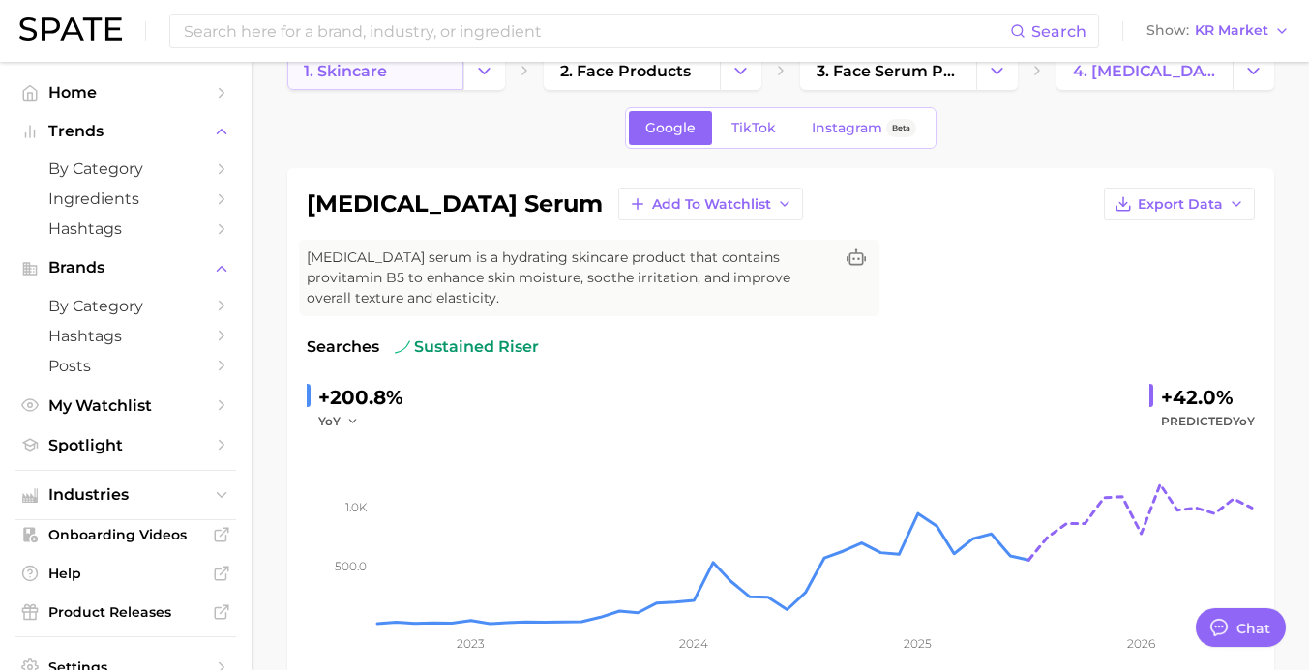
scroll to position [0, 0]
